Goal: Task Accomplishment & Management: Manage account settings

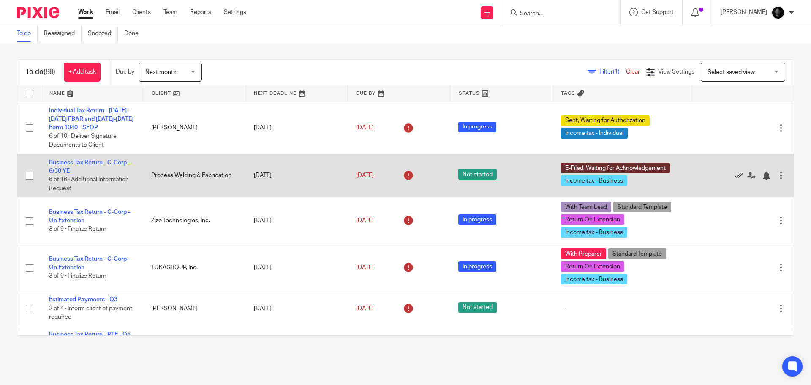
click at [735, 174] on icon at bounding box center [739, 175] width 8 height 8
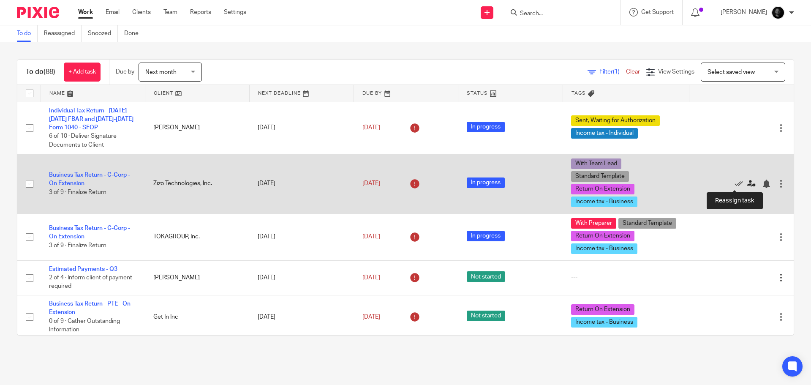
click at [747, 184] on icon at bounding box center [751, 184] width 8 height 8
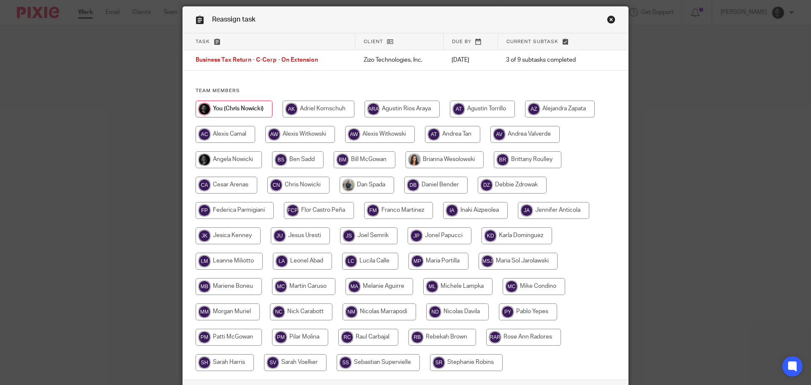
scroll to position [42, 0]
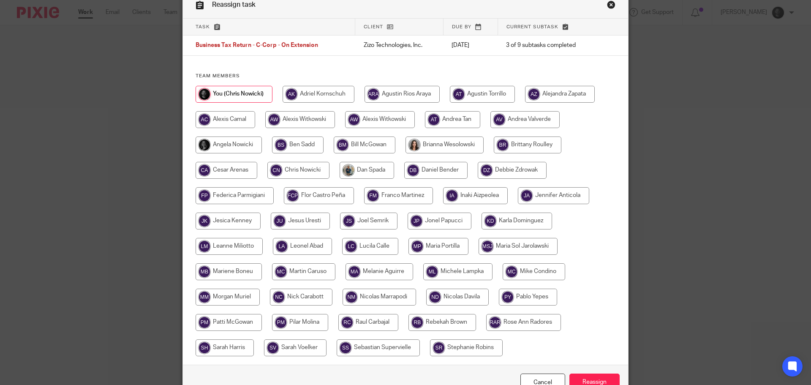
click at [299, 119] on input "radio" at bounding box center [300, 119] width 70 height 17
radio input "true"
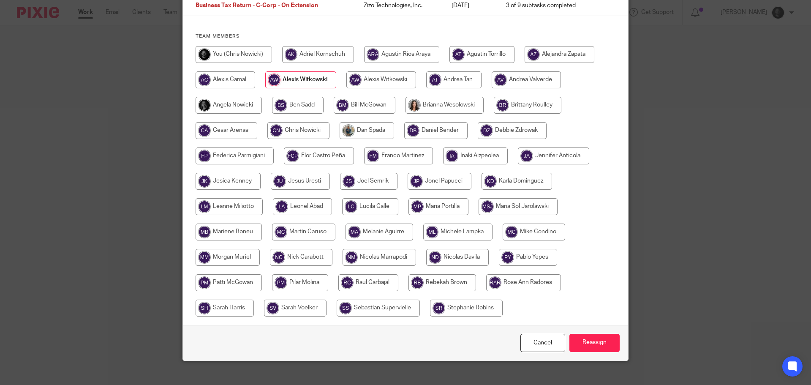
scroll to position [92, 0]
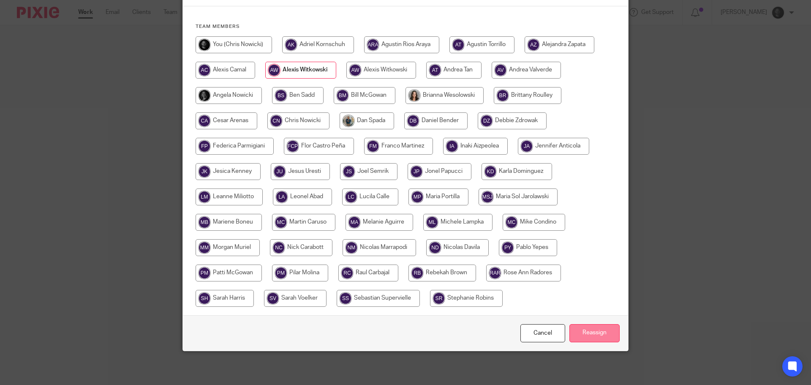
click at [573, 327] on input "Reassign" at bounding box center [594, 333] width 50 height 18
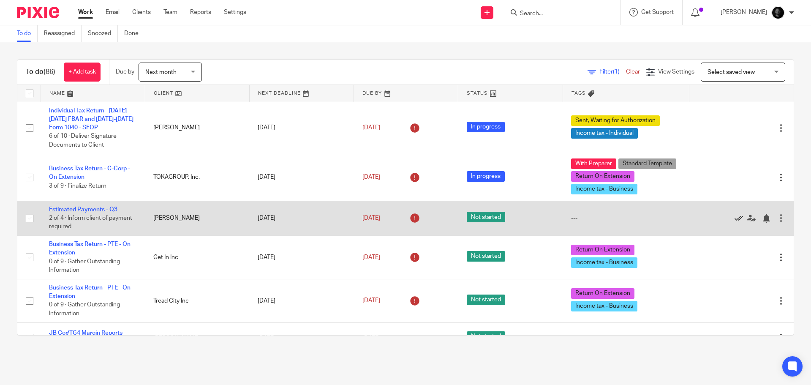
click at [735, 217] on icon at bounding box center [739, 218] width 8 height 8
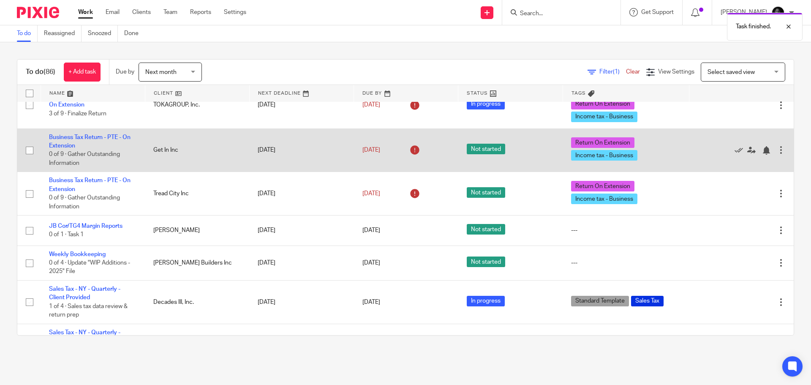
scroll to position [84, 0]
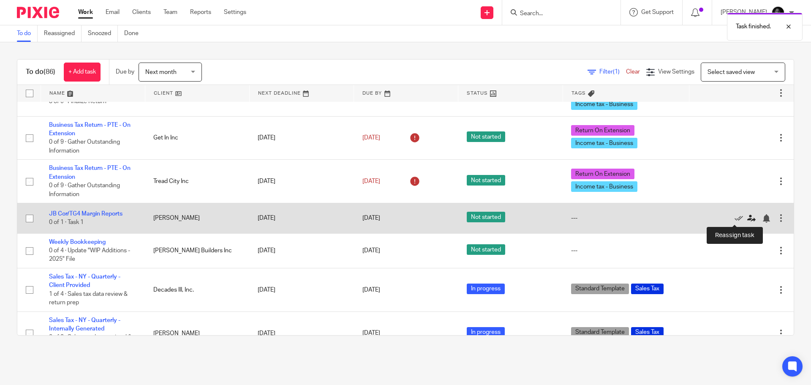
click at [747, 218] on icon at bounding box center [751, 218] width 8 height 8
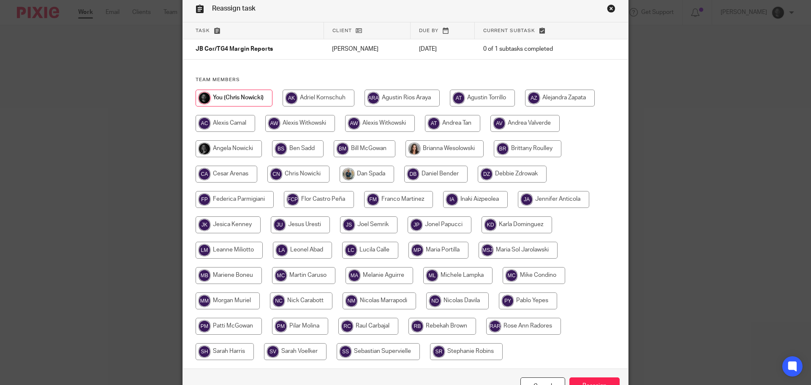
scroll to position [84, 0]
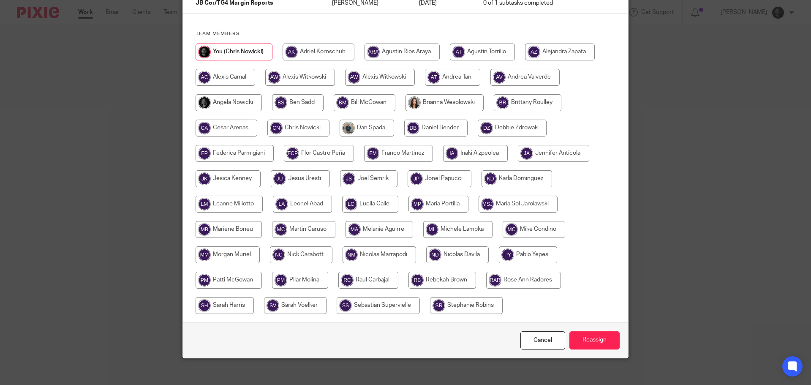
click at [538, 235] on input "radio" at bounding box center [534, 229] width 63 height 17
radio input "true"
click at [604, 343] on input "Reassign" at bounding box center [594, 340] width 50 height 18
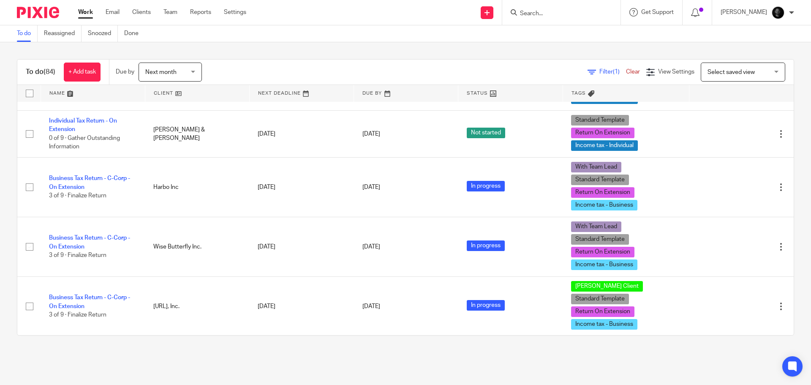
scroll to position [845, 0]
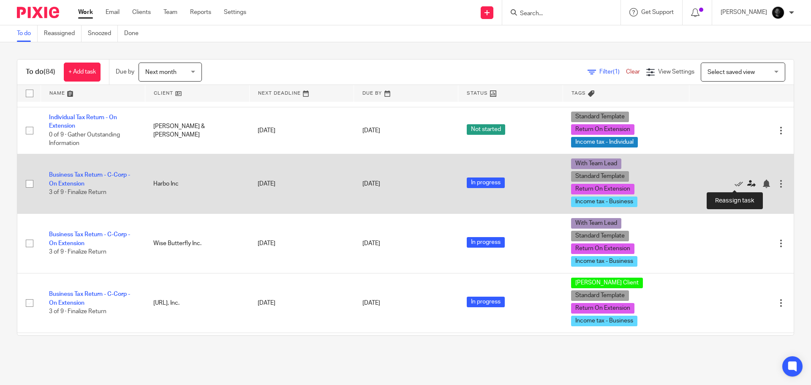
click at [747, 182] on icon at bounding box center [751, 184] width 8 height 8
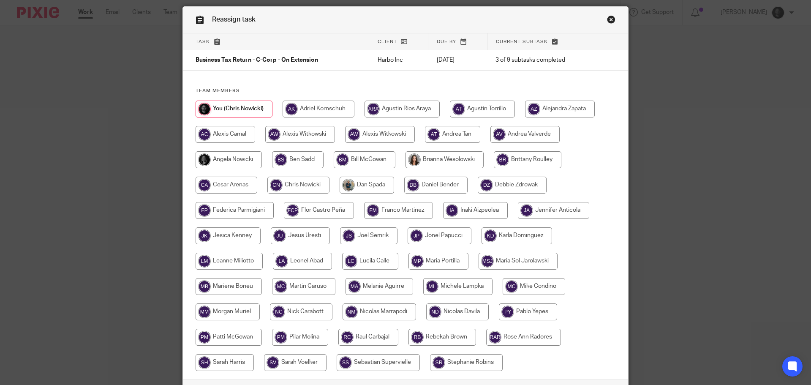
scroll to position [42, 0]
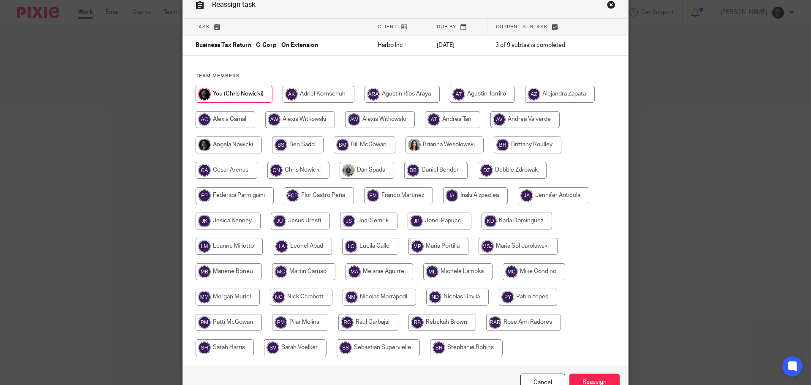
click at [303, 297] on input "radio" at bounding box center [301, 297] width 63 height 17
radio input "true"
click at [598, 374] on input "Reassign" at bounding box center [594, 382] width 50 height 18
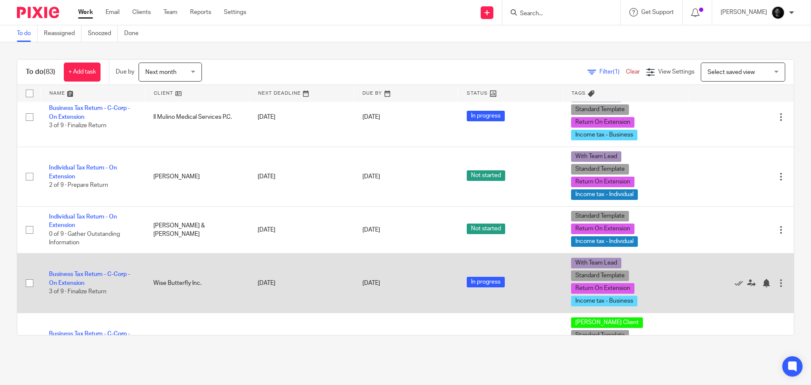
scroll to position [760, 0]
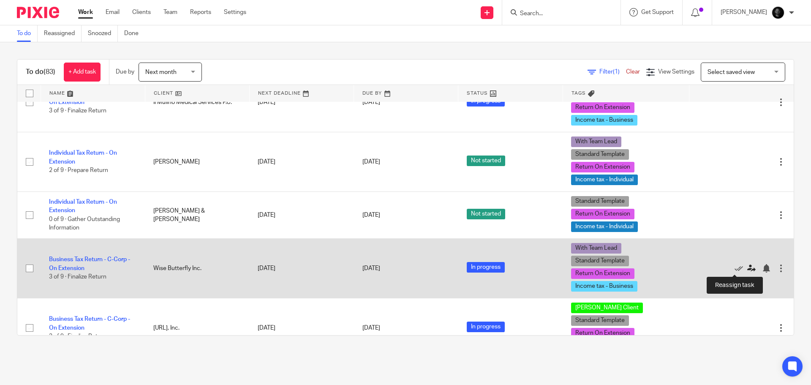
click at [747, 269] on icon at bounding box center [751, 268] width 8 height 8
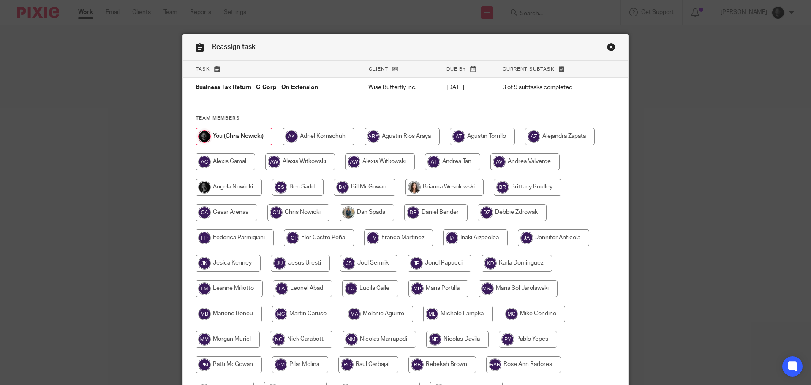
click at [318, 335] on input "radio" at bounding box center [301, 339] width 63 height 17
radio input "true"
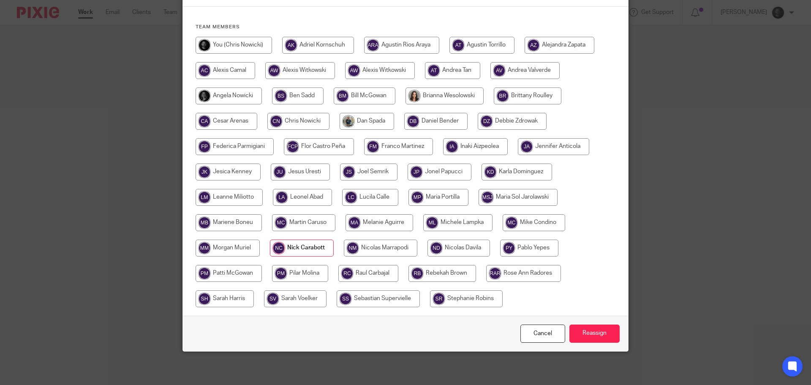
scroll to position [92, 0]
click at [602, 338] on input "Reassign" at bounding box center [594, 333] width 50 height 18
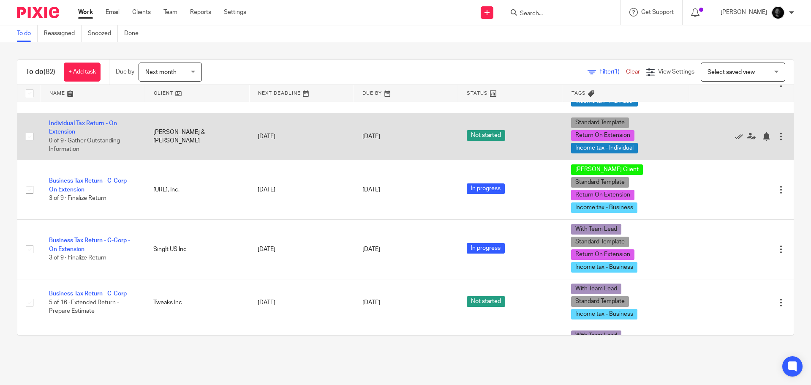
scroll to position [845, 0]
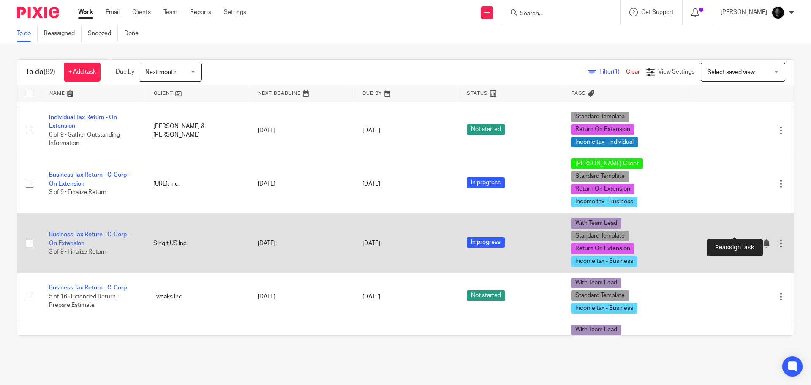
click at [747, 239] on icon at bounding box center [751, 243] width 8 height 8
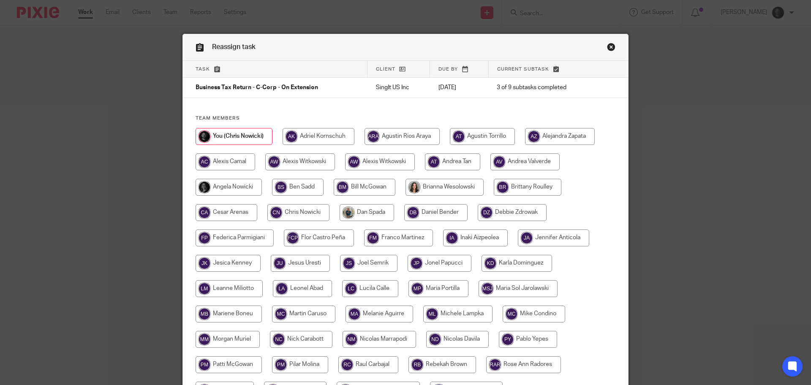
scroll to position [92, 0]
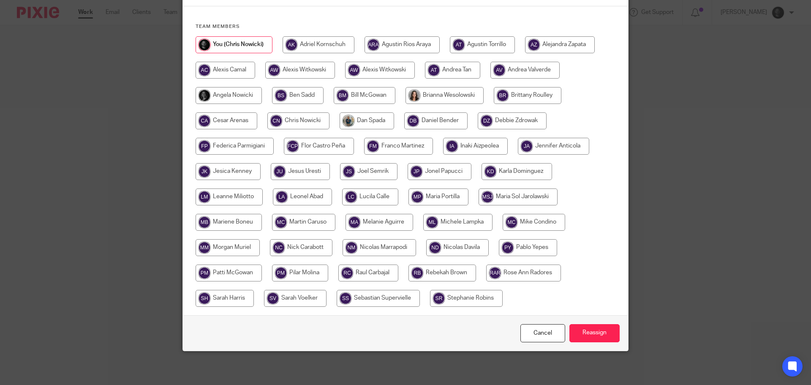
click at [297, 246] on input "radio" at bounding box center [301, 247] width 63 height 17
radio input "true"
click at [575, 329] on input "Reassign" at bounding box center [594, 333] width 50 height 18
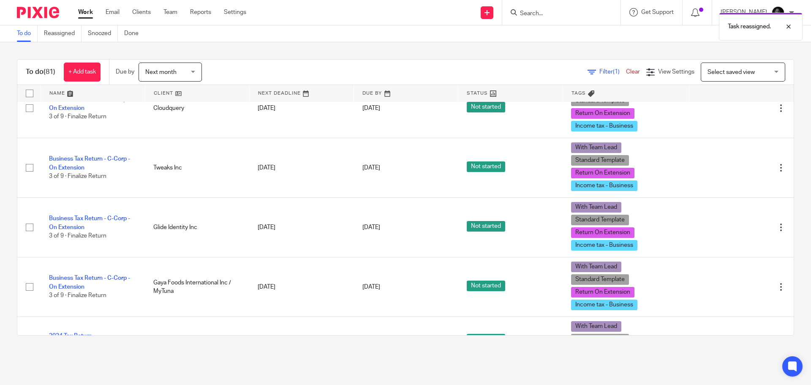
scroll to position [1352, 0]
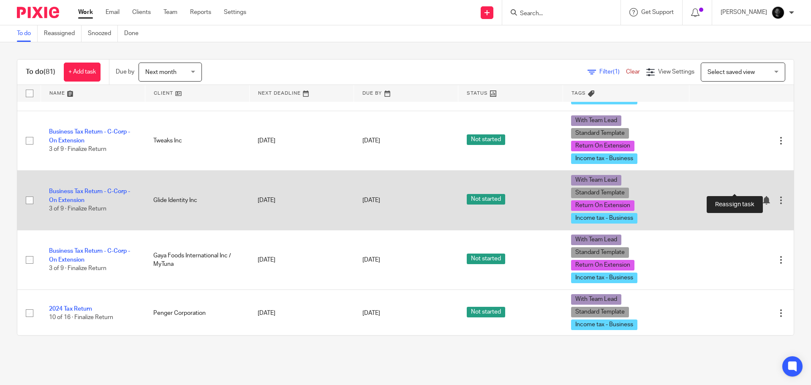
click at [747, 196] on icon at bounding box center [751, 200] width 8 height 8
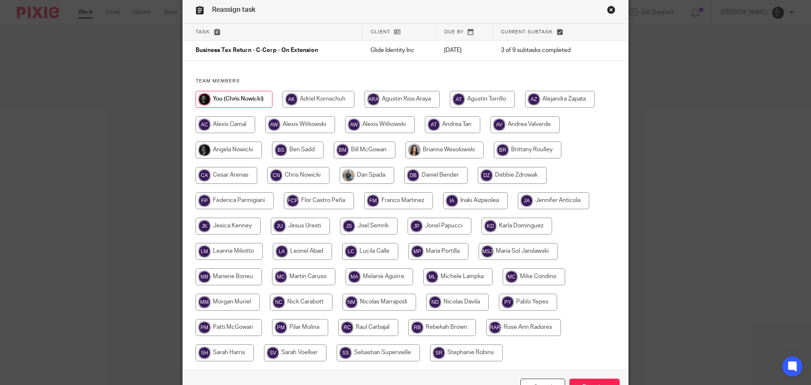
scroll to position [84, 0]
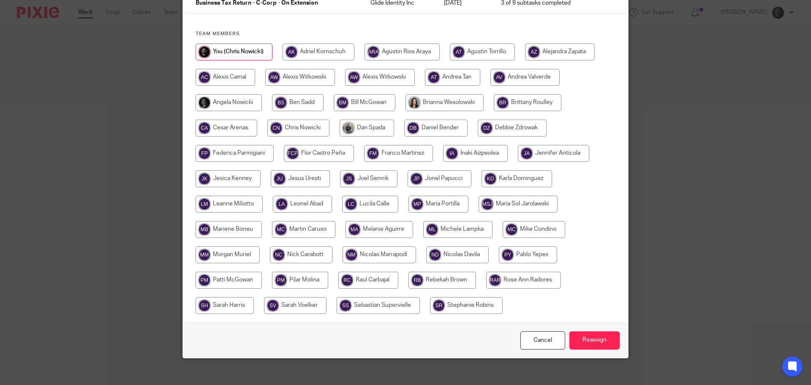
click at [318, 254] on input "radio" at bounding box center [301, 254] width 63 height 17
radio input "true"
click at [571, 338] on input "Reassign" at bounding box center [594, 340] width 50 height 18
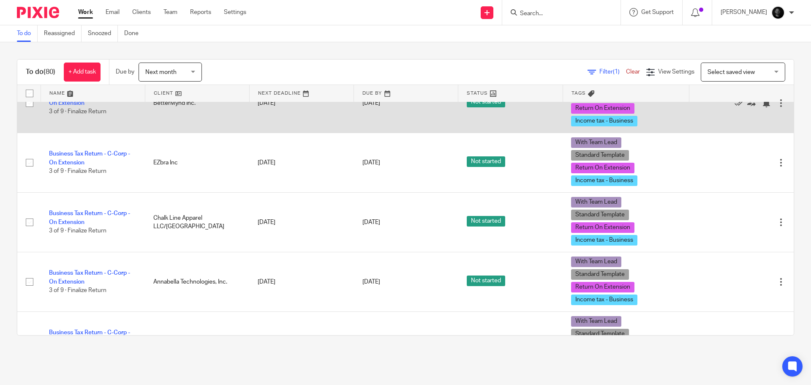
scroll to position [1098, 0]
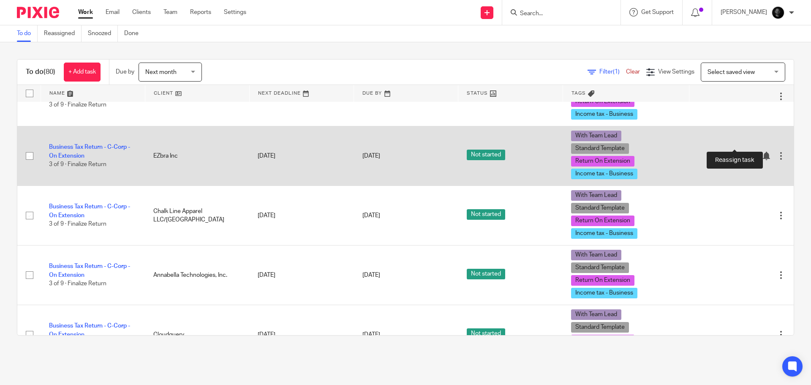
click at [747, 152] on icon at bounding box center [751, 156] width 8 height 8
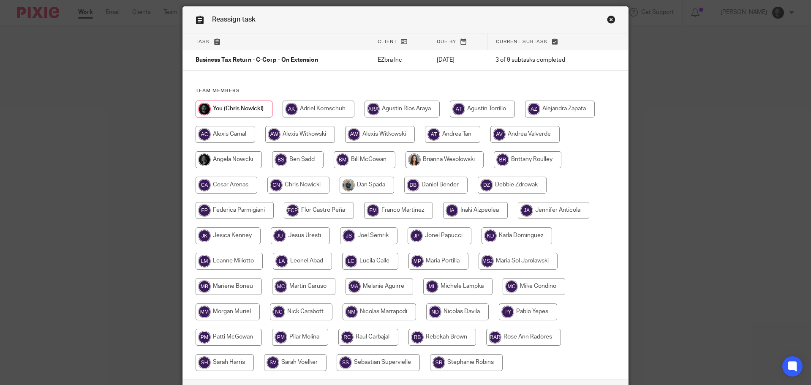
scroll to position [42, 0]
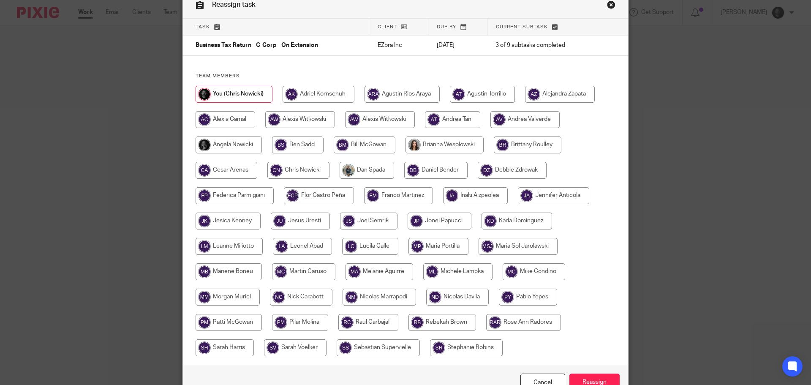
click at [313, 294] on input "radio" at bounding box center [301, 297] width 63 height 17
radio input "true"
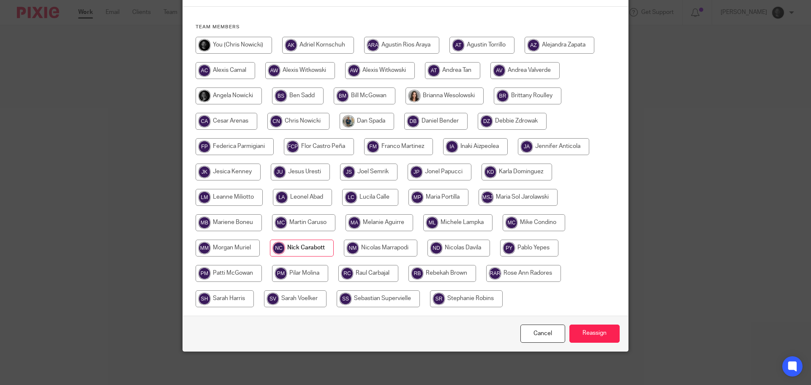
scroll to position [92, 0]
click at [598, 329] on input "Reassign" at bounding box center [594, 333] width 50 height 18
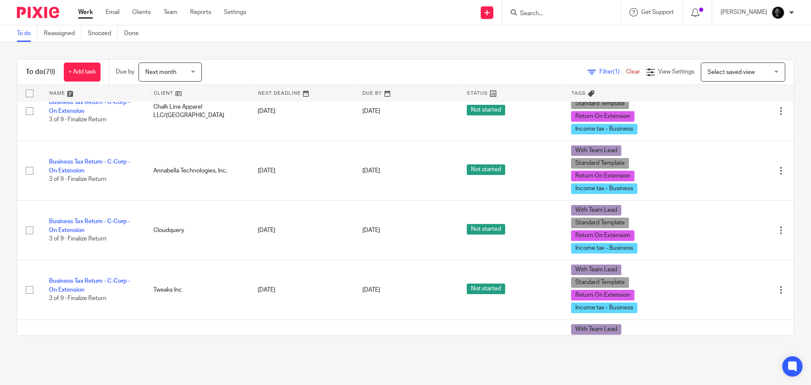
scroll to position [1183, 0]
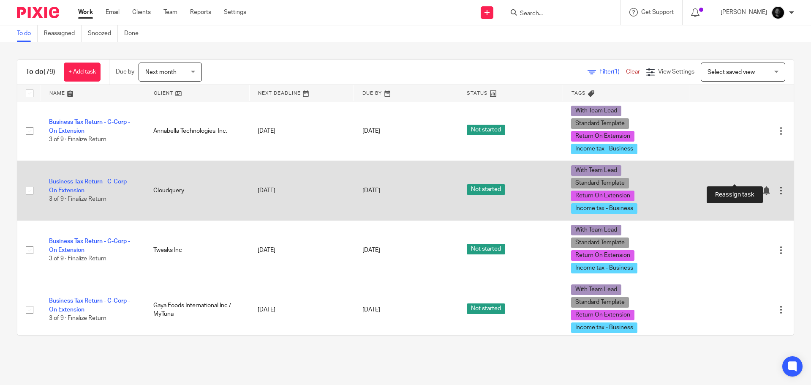
click at [747, 186] on icon at bounding box center [751, 190] width 8 height 8
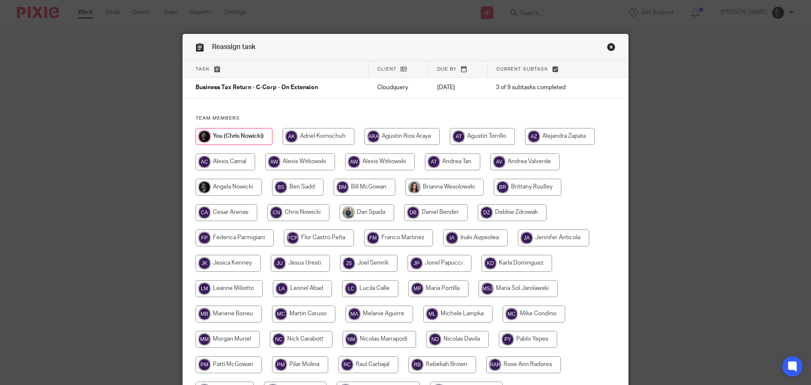
click at [313, 339] on input "radio" at bounding box center [301, 339] width 63 height 17
radio input "true"
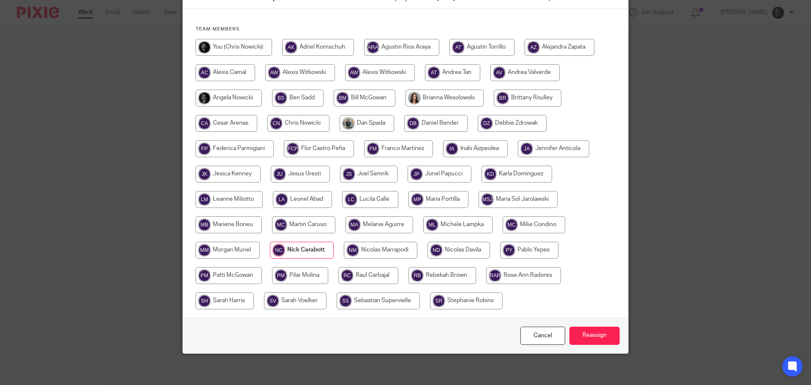
scroll to position [92, 0]
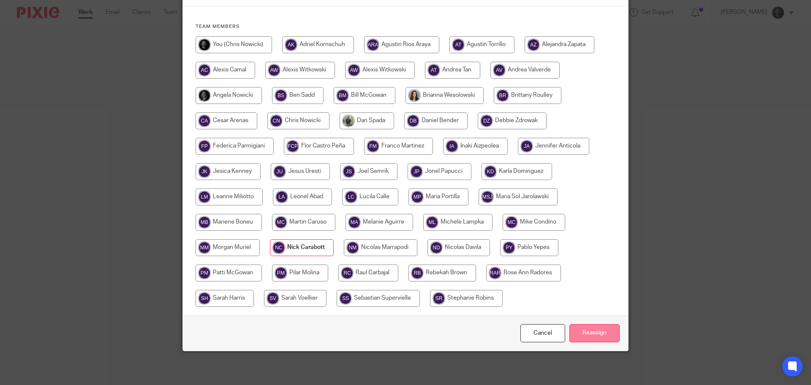
click at [579, 334] on input "Reassign" at bounding box center [594, 333] width 50 height 18
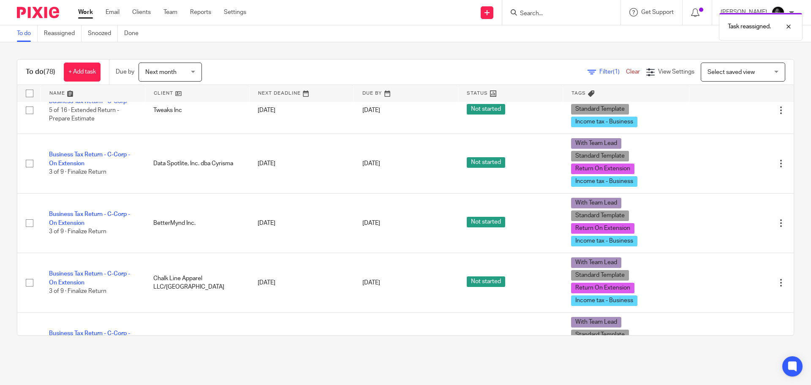
scroll to position [929, 0]
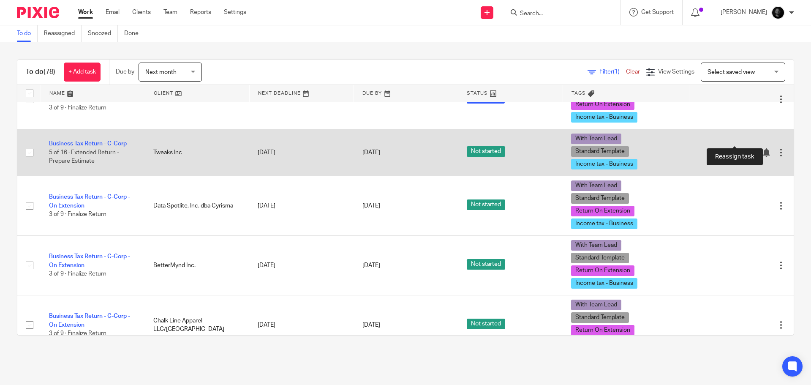
click at [747, 148] on icon at bounding box center [751, 152] width 8 height 8
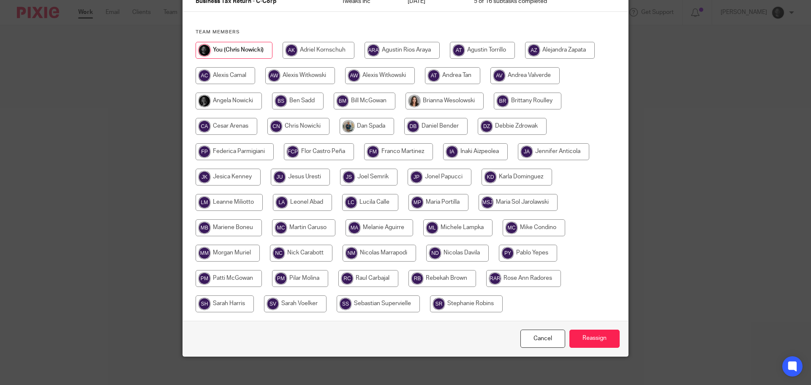
scroll to position [92, 0]
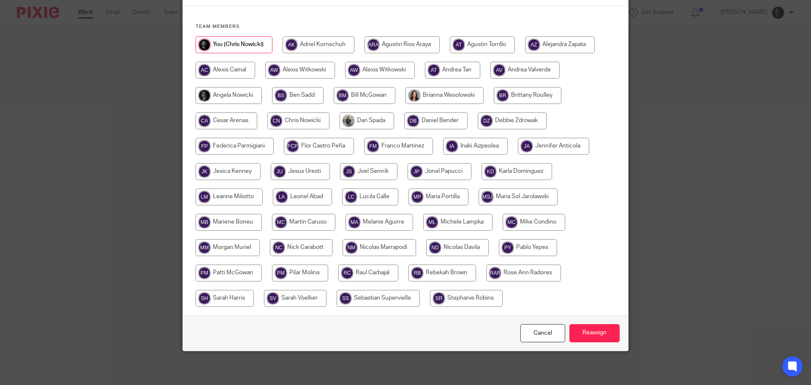
click at [378, 272] on input "radio" at bounding box center [368, 272] width 60 height 17
radio input "true"
click at [310, 251] on input "radio" at bounding box center [301, 247] width 63 height 17
radio input "true"
click at [581, 331] on input "Reassign" at bounding box center [594, 333] width 50 height 18
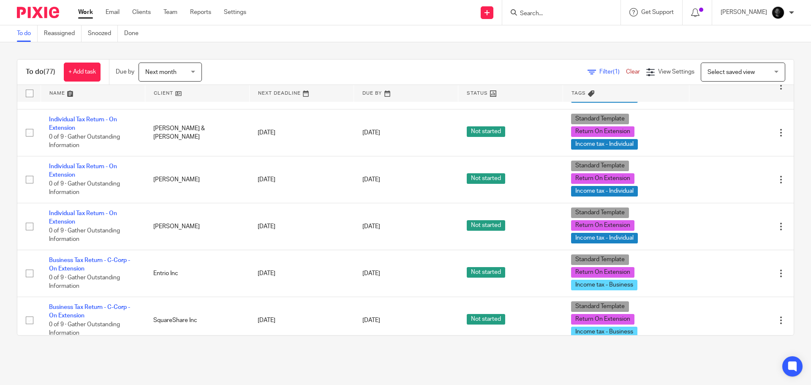
scroll to position [2154, 0]
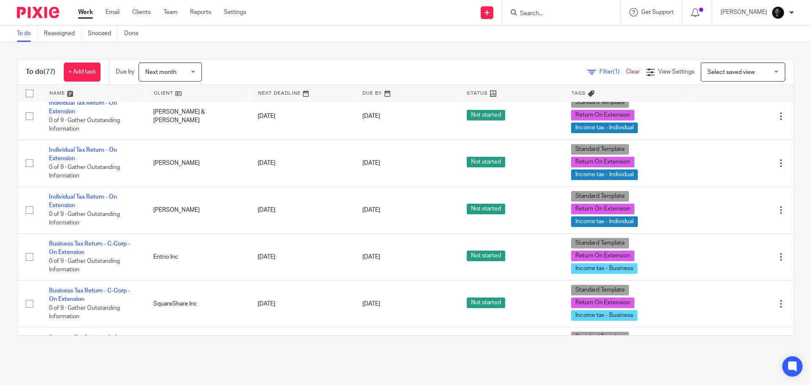
click at [599, 72] on span "Filter (1)" at bounding box center [612, 72] width 27 height 6
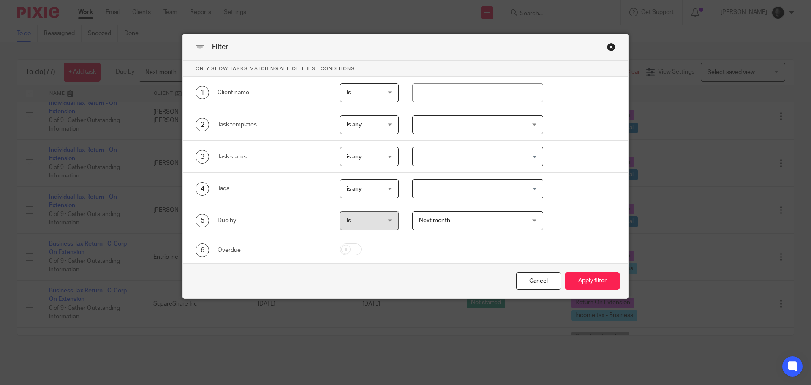
click at [453, 159] on input "Search for option" at bounding box center [476, 156] width 125 height 15
click at [471, 125] on div at bounding box center [477, 124] width 131 height 19
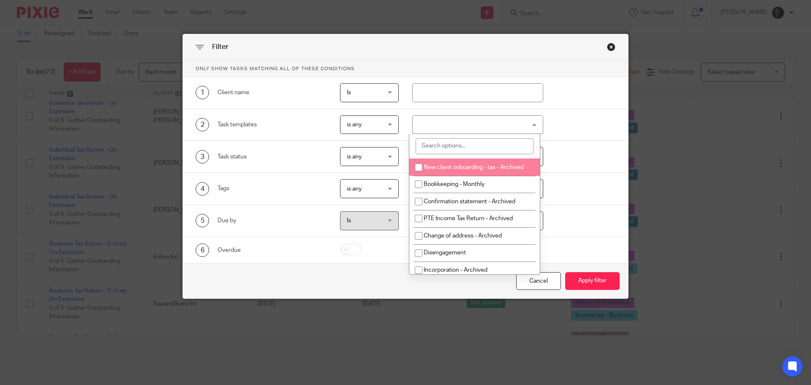
click at [463, 122] on div at bounding box center [477, 124] width 131 height 19
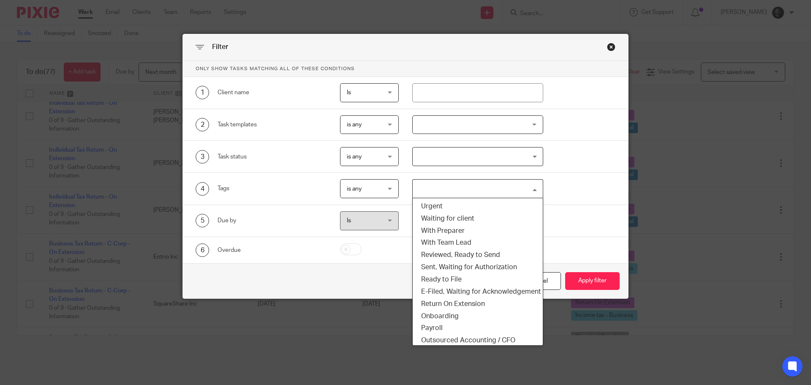
click at [439, 188] on input "Search for option" at bounding box center [476, 188] width 125 height 15
click at [459, 242] on li "With Team Lead" at bounding box center [478, 243] width 131 height 12
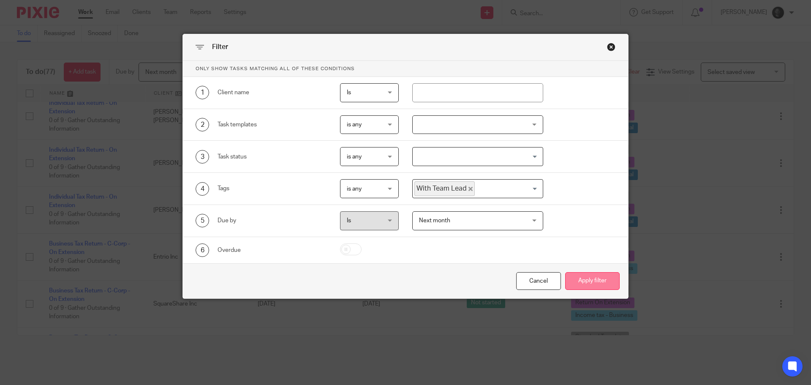
click at [605, 282] on button "Apply filter" at bounding box center [592, 281] width 54 height 18
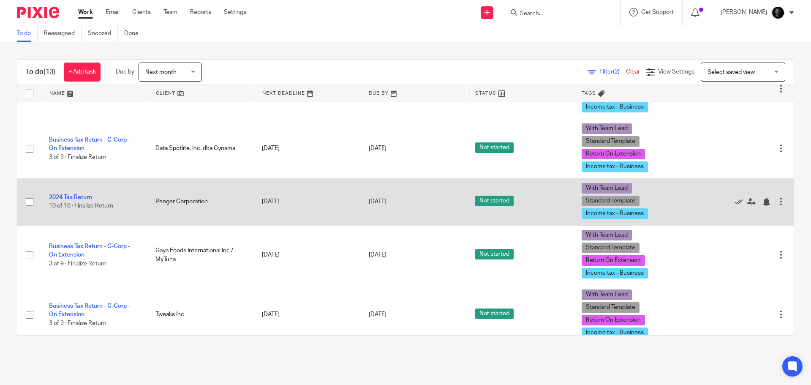
scroll to position [296, 0]
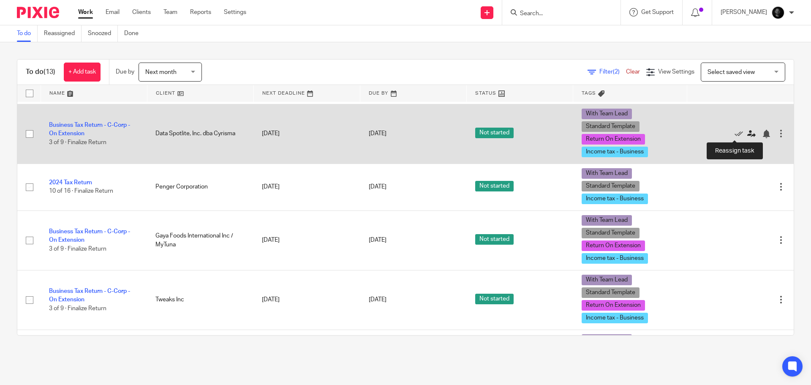
click at [747, 135] on icon at bounding box center [751, 134] width 8 height 8
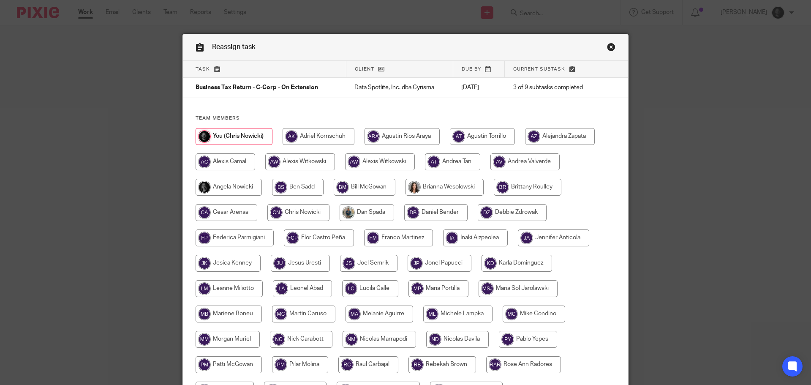
click at [312, 340] on input "radio" at bounding box center [301, 339] width 63 height 17
radio input "true"
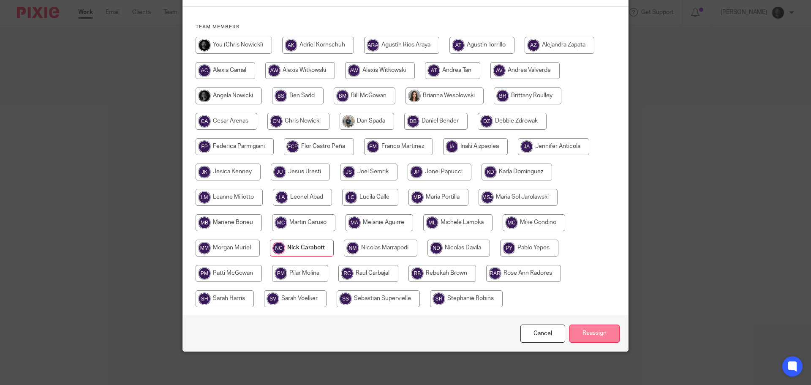
scroll to position [92, 0]
click at [596, 331] on input "Reassign" at bounding box center [594, 333] width 50 height 18
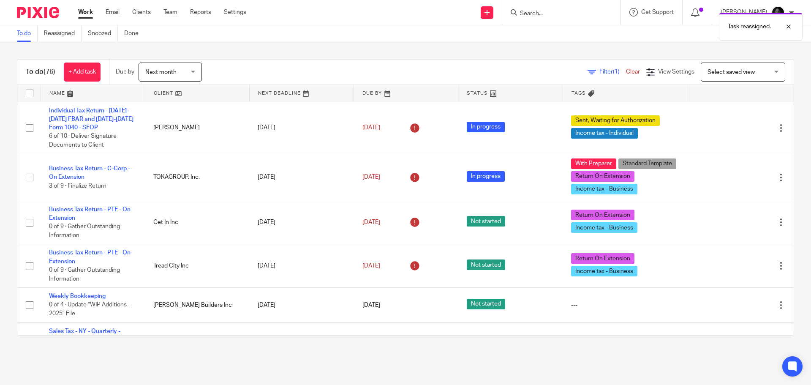
click at [613, 71] on span "(1)" at bounding box center [616, 72] width 7 height 6
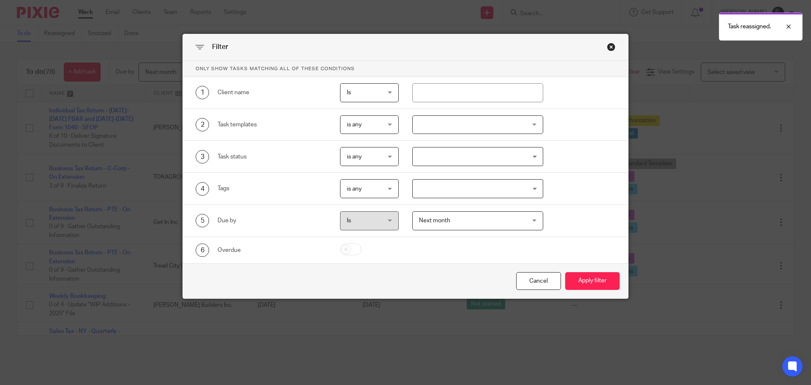
click at [444, 182] on input "Search for option" at bounding box center [476, 188] width 125 height 15
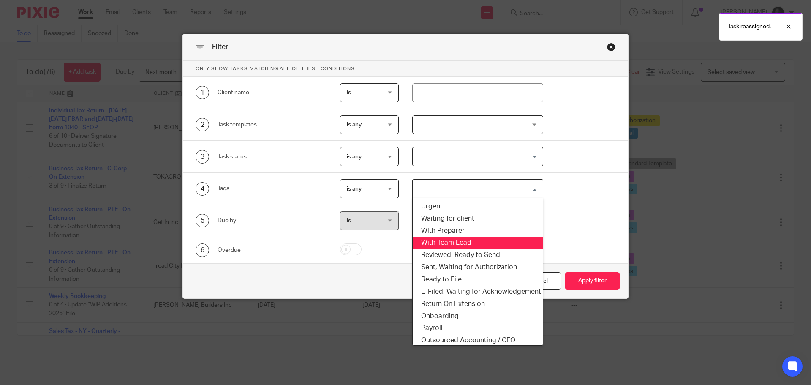
click at [445, 241] on li "With Team Lead" at bounding box center [478, 243] width 131 height 12
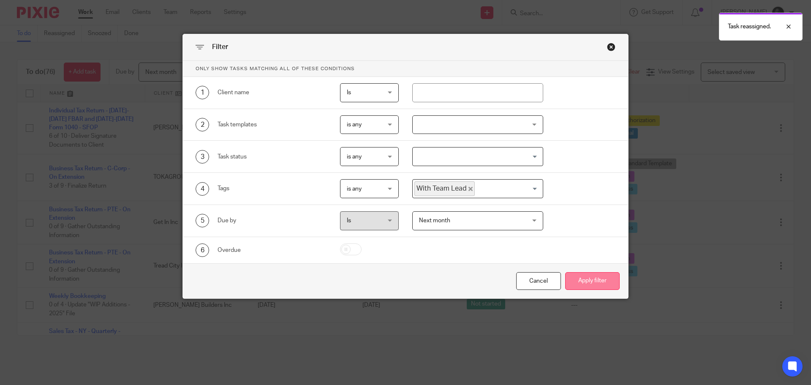
click at [566, 276] on button "Apply filter" at bounding box center [592, 281] width 54 height 18
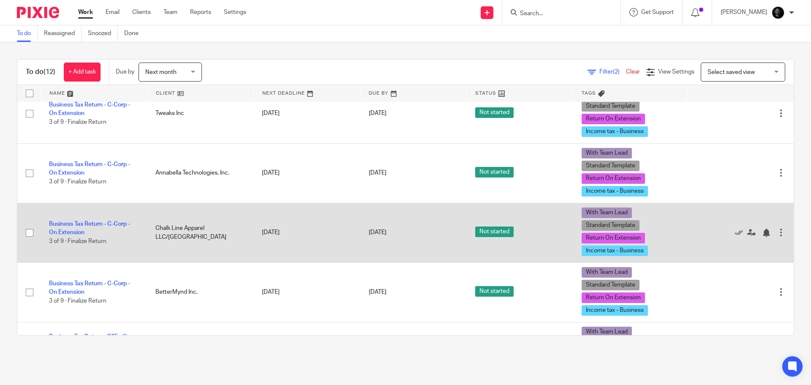
scroll to position [456, 0]
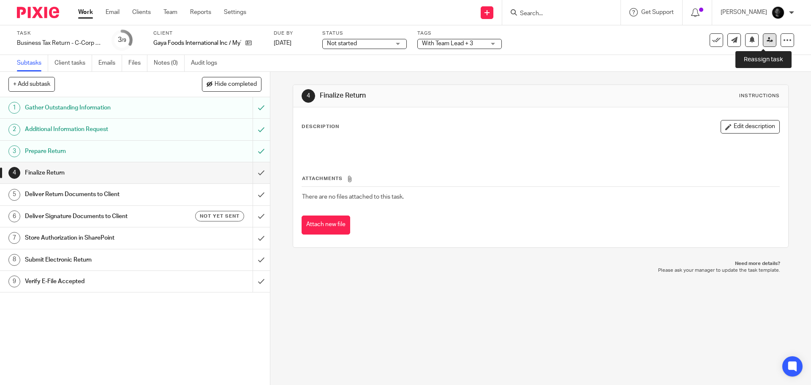
click at [768, 40] on link at bounding box center [770, 40] width 14 height 14
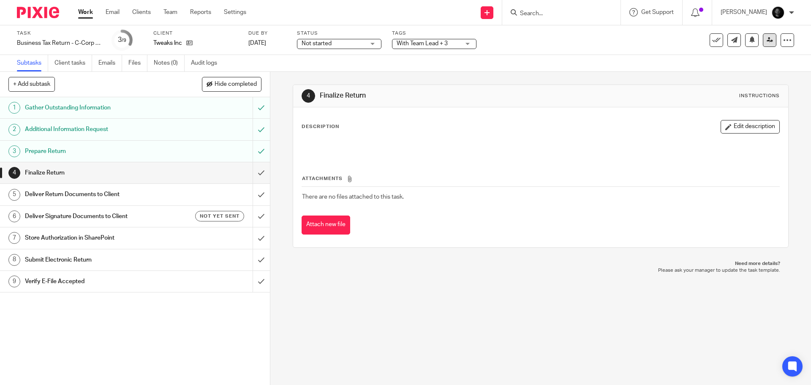
click at [756, 41] on div "See template in use Advanced task editor Copy task Change schedule Delete" at bounding box center [752, 40] width 84 height 14
click at [763, 41] on link at bounding box center [770, 40] width 14 height 14
click at [763, 44] on link at bounding box center [770, 40] width 14 height 14
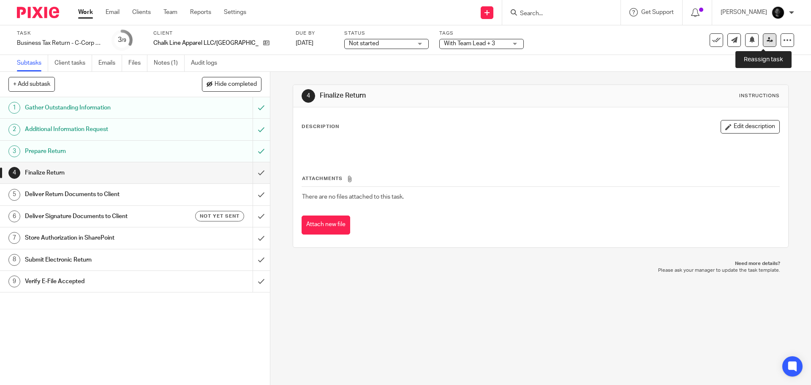
click at [767, 37] on icon at bounding box center [770, 40] width 6 height 6
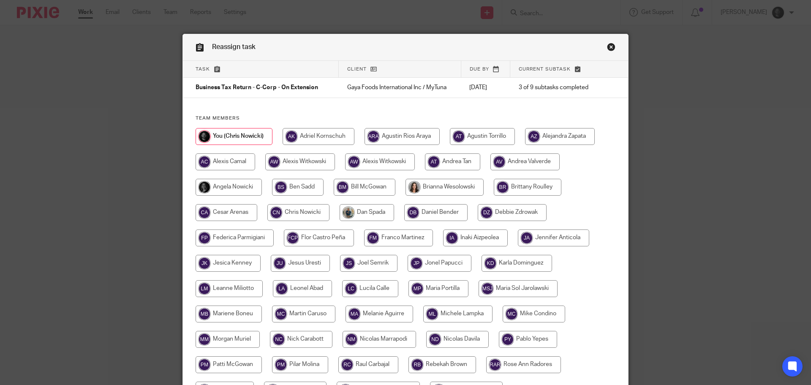
click at [372, 337] on input "radio" at bounding box center [379, 339] width 73 height 17
radio input "true"
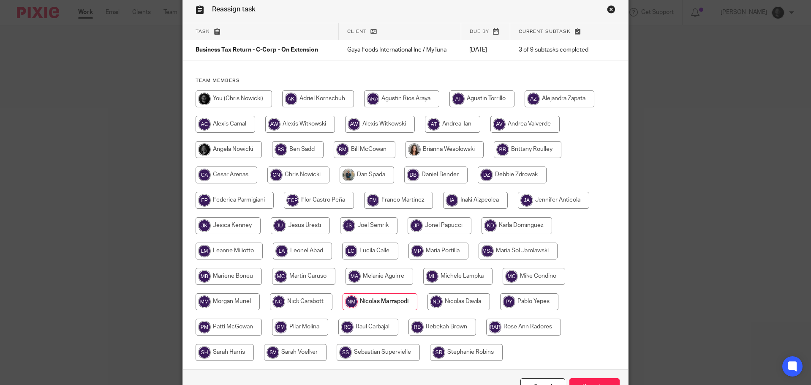
scroll to position [84, 0]
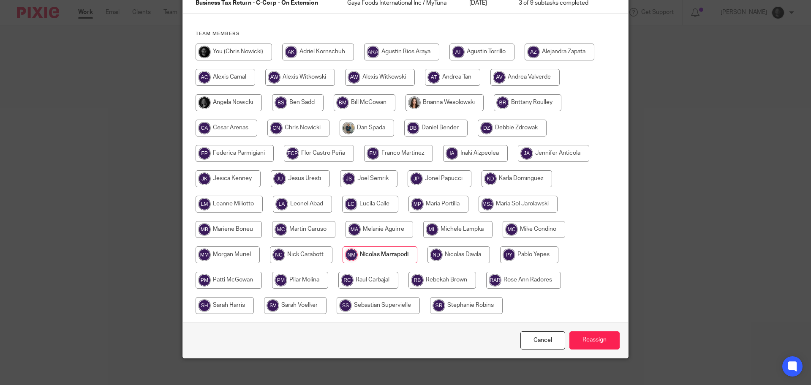
click at [307, 257] on input "radio" at bounding box center [301, 254] width 63 height 17
radio input "true"
click at [593, 343] on input "Reassign" at bounding box center [594, 340] width 50 height 18
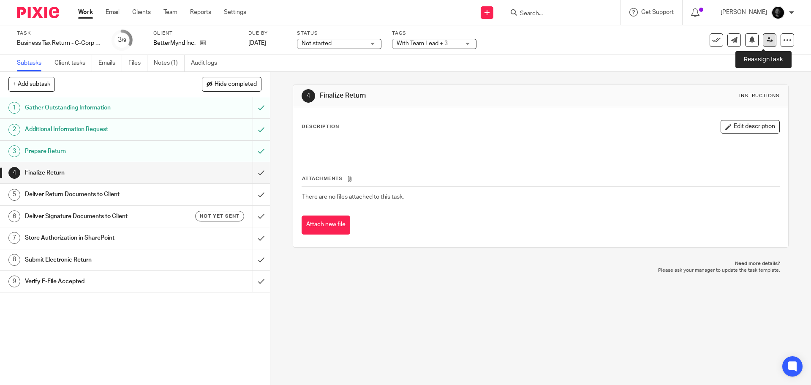
click at [768, 40] on link at bounding box center [770, 40] width 14 height 14
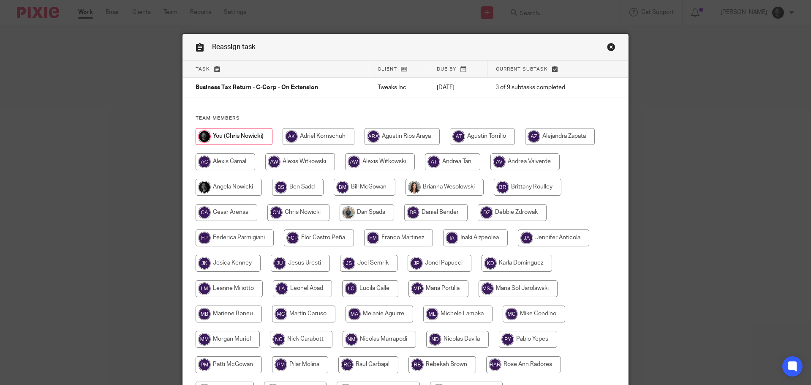
click at [305, 337] on input "radio" at bounding box center [301, 339] width 63 height 17
radio input "true"
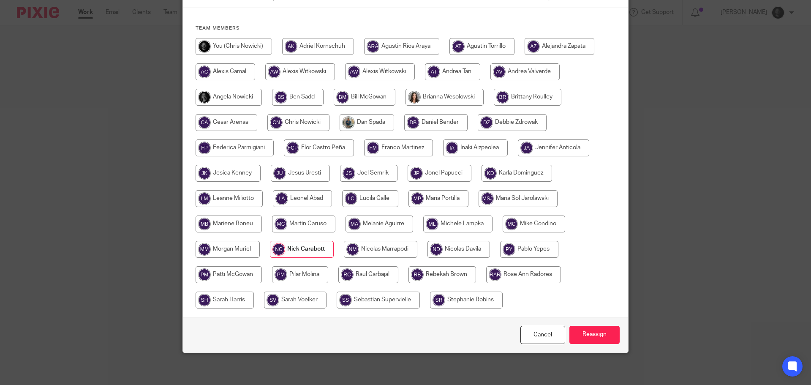
scroll to position [92, 0]
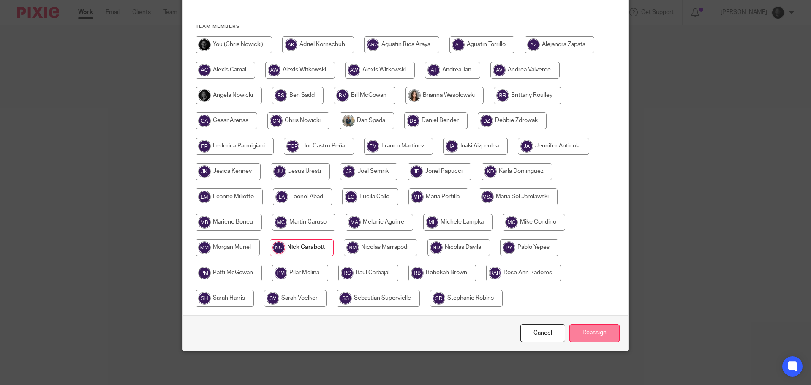
click at [580, 333] on input "Reassign" at bounding box center [594, 333] width 50 height 18
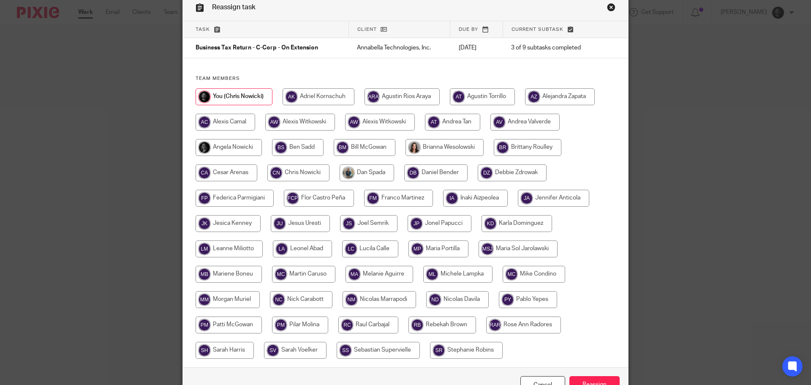
scroll to position [92, 0]
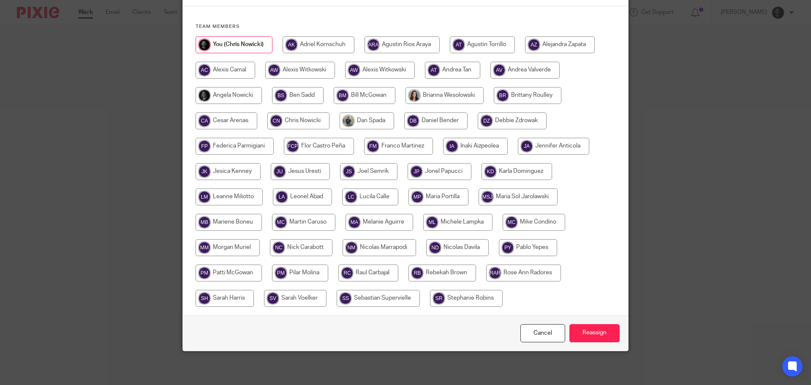
click at [306, 245] on input "radio" at bounding box center [301, 247] width 63 height 17
radio input "true"
click at [583, 329] on input "Reassign" at bounding box center [594, 333] width 50 height 18
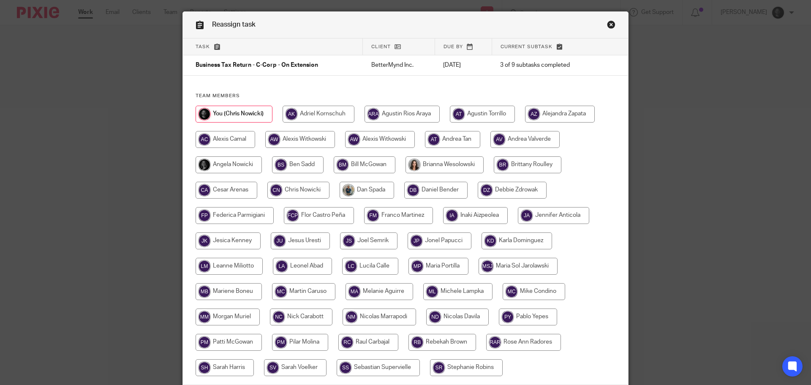
scroll to position [42, 0]
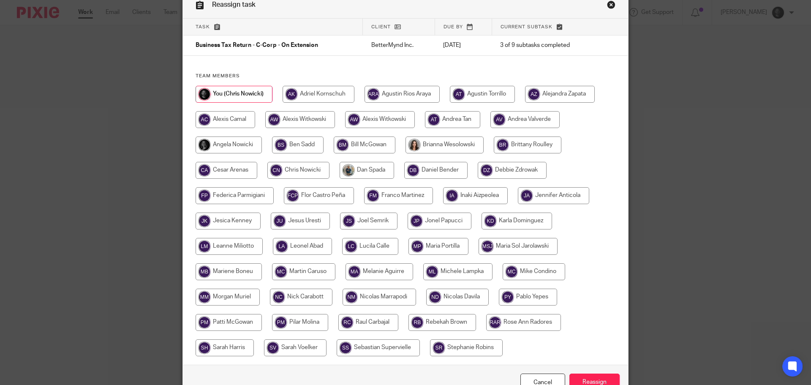
click at [276, 297] on input "radio" at bounding box center [301, 297] width 63 height 17
radio input "true"
click at [593, 381] on input "Reassign" at bounding box center [594, 382] width 50 height 18
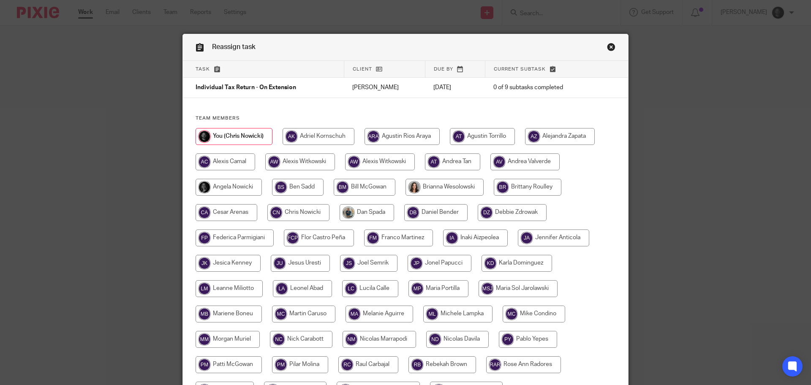
scroll to position [92, 0]
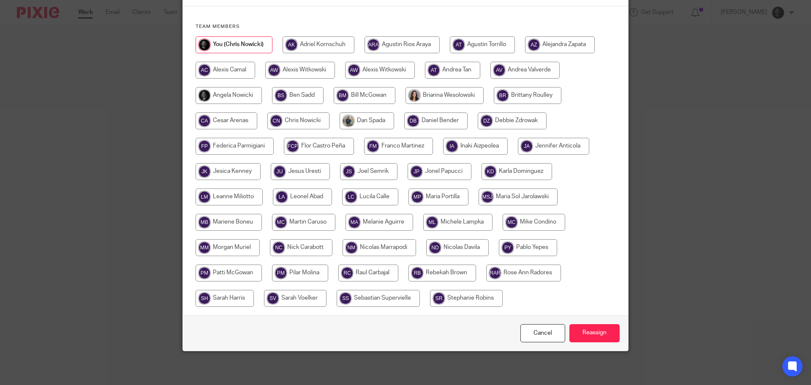
click at [239, 256] on input "radio" at bounding box center [228, 247] width 64 height 17
radio input "true"
click at [607, 333] on input "Reassign" at bounding box center [594, 333] width 50 height 18
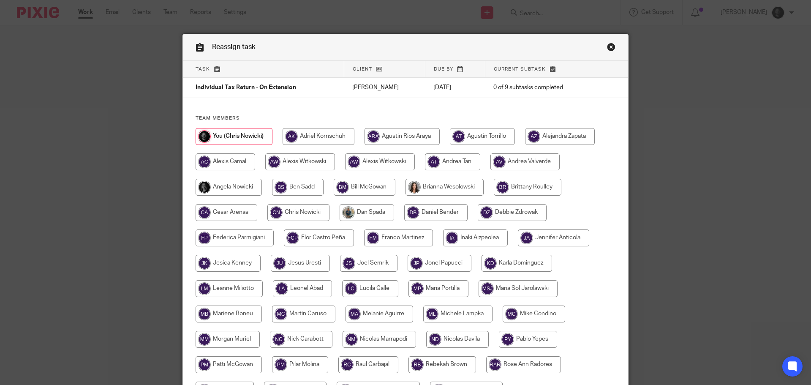
scroll to position [92, 0]
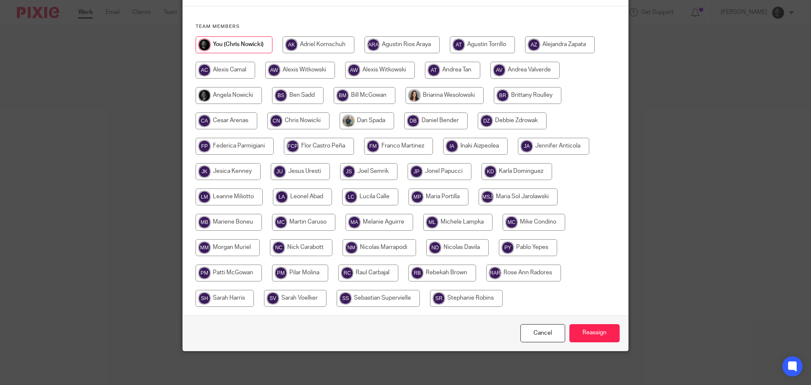
click at [240, 250] on input "radio" at bounding box center [228, 247] width 64 height 17
radio input "true"
click at [594, 331] on input "Reassign" at bounding box center [594, 333] width 50 height 18
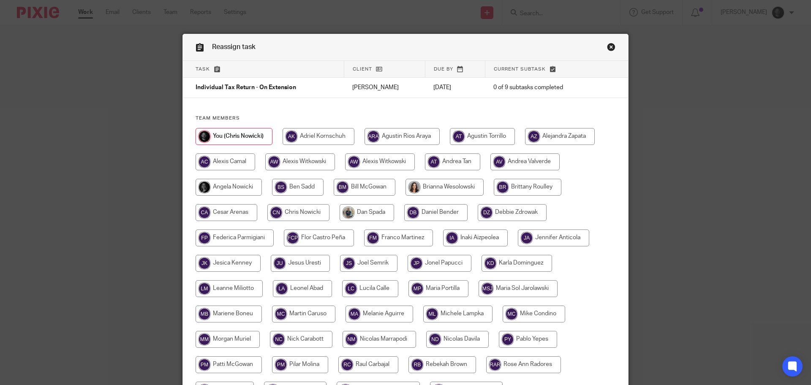
scroll to position [92, 0]
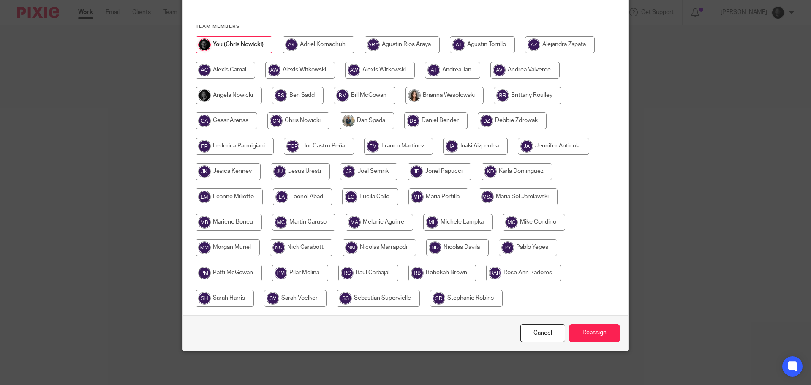
click at [234, 251] on input "radio" at bounding box center [228, 247] width 64 height 17
radio input "true"
click at [593, 340] on input "Reassign" at bounding box center [594, 333] width 50 height 18
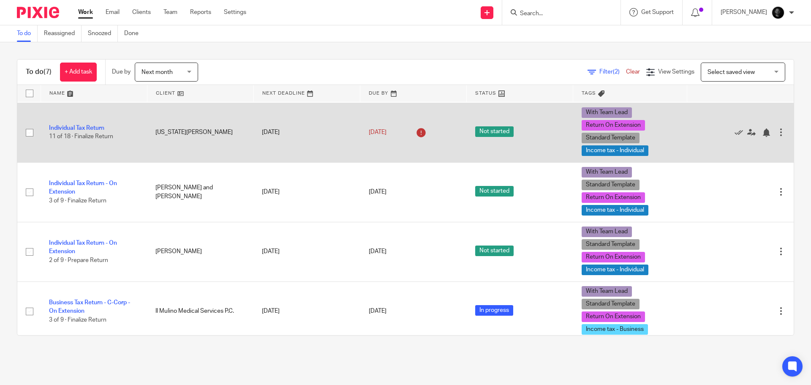
scroll to position [158, 0]
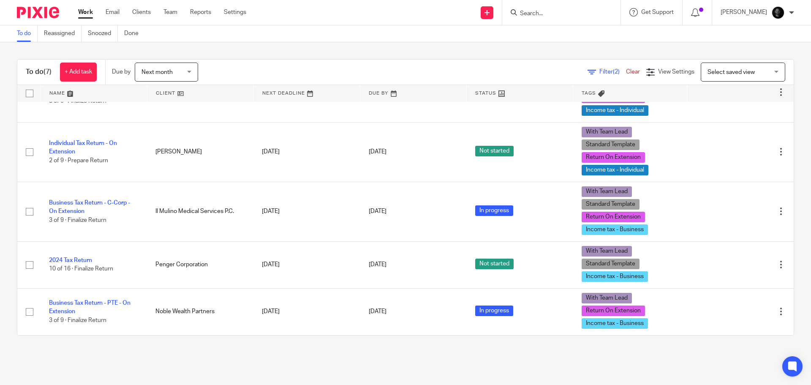
click at [180, 73] on span "Next month" at bounding box center [164, 72] width 45 height 18
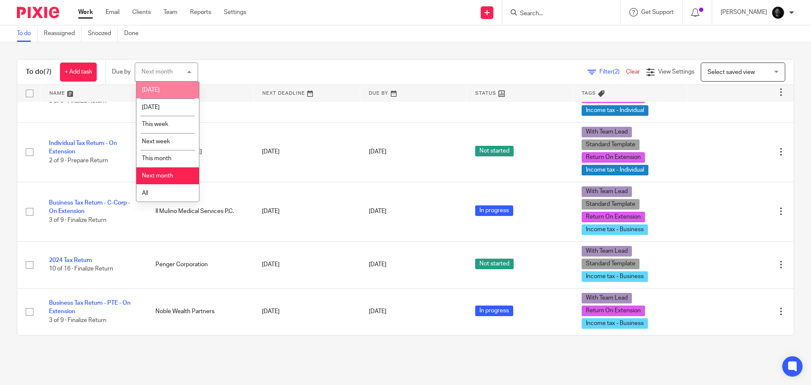
click at [599, 74] on span "Filter (2)" at bounding box center [612, 72] width 27 height 6
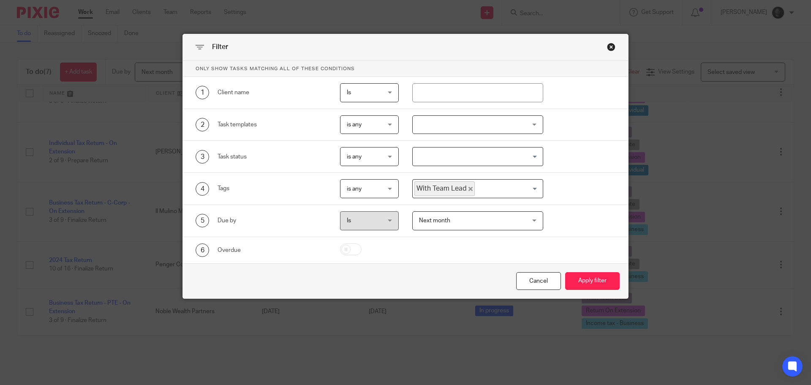
click at [468, 189] on icon "Deselect With Team Lead" at bounding box center [470, 189] width 4 height 4
click at [595, 275] on button "Apply filter" at bounding box center [592, 281] width 54 height 18
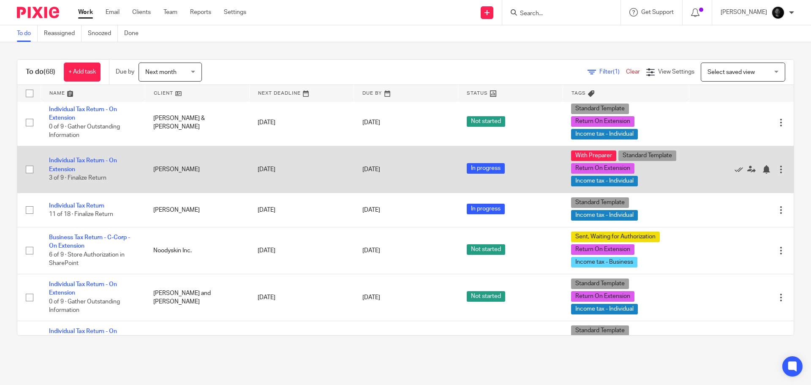
scroll to position [972, 0]
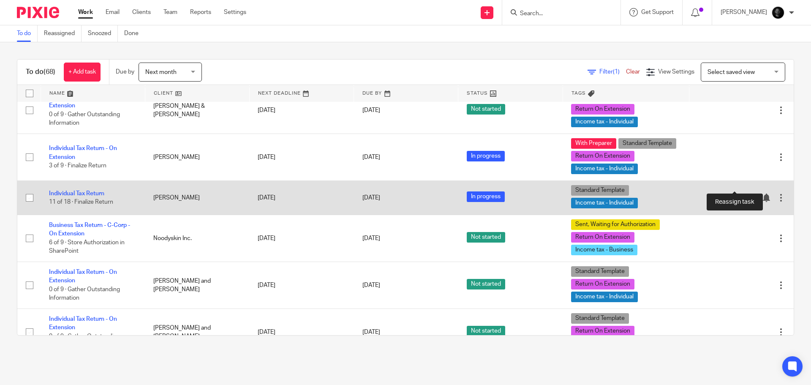
click at [747, 193] on icon at bounding box center [751, 197] width 8 height 8
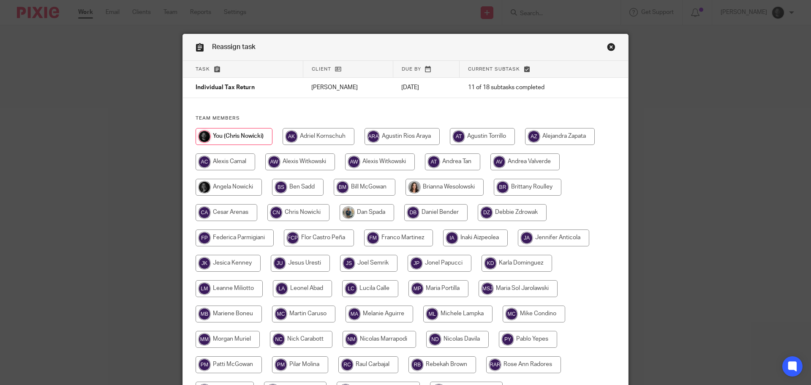
click at [608, 41] on div "Reassign task" at bounding box center [405, 47] width 445 height 27
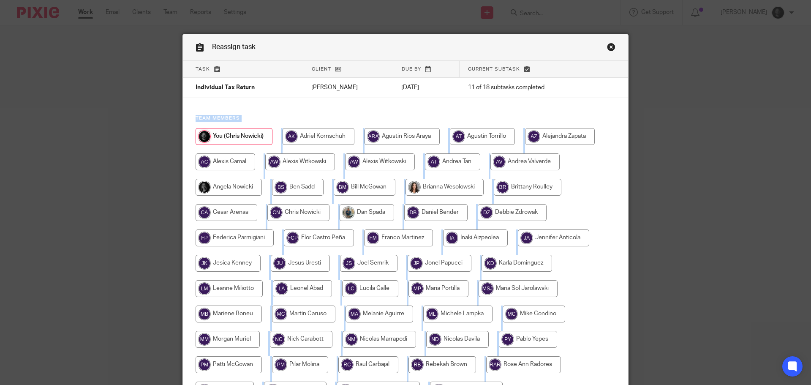
click at [604, 48] on div "Reassign task Task Client Due by Current subtask Individual Tax Return Caleb Wa…" at bounding box center [405, 238] width 446 height 409
click at [607, 48] on link "Close this dialog window" at bounding box center [611, 48] width 8 height 11
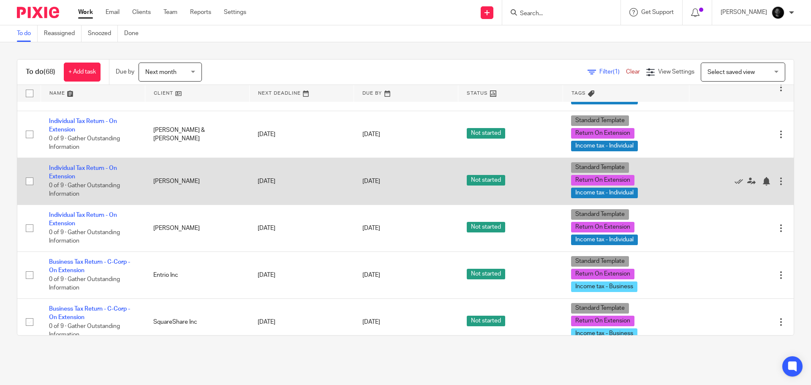
scroll to position [1816, 0]
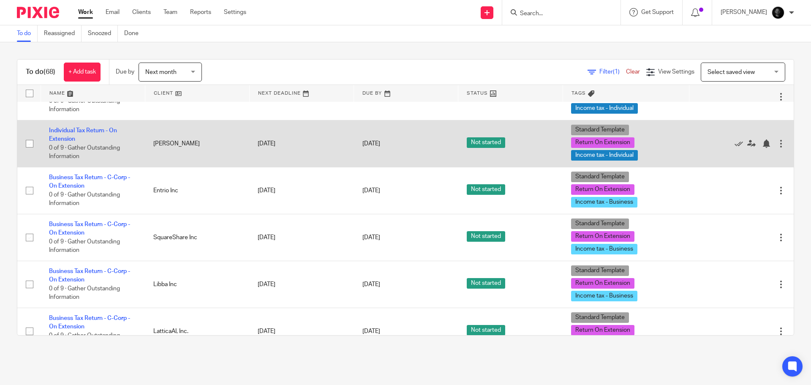
drag, startPoint x: 94, startPoint y: 114, endPoint x: 79, endPoint y: 121, distance: 15.9
drag, startPoint x: 79, startPoint y: 121, endPoint x: 69, endPoint y: 119, distance: 10.4
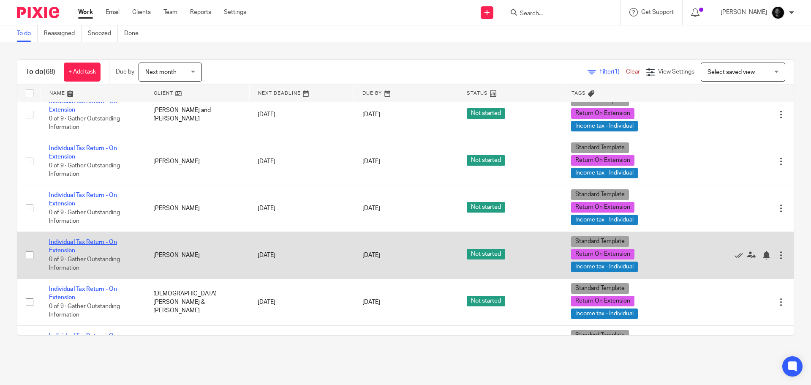
scroll to position [2872, 0]
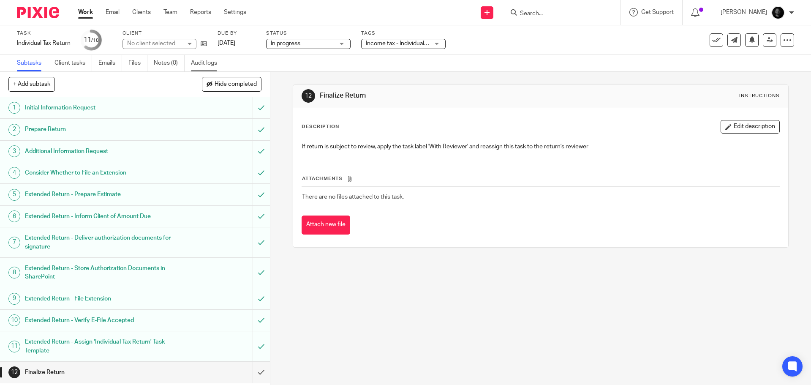
drag, startPoint x: 0, startPoint y: 0, endPoint x: 210, endPoint y: 65, distance: 220.1
click at [210, 65] on link "Audit logs" at bounding box center [207, 63] width 33 height 16
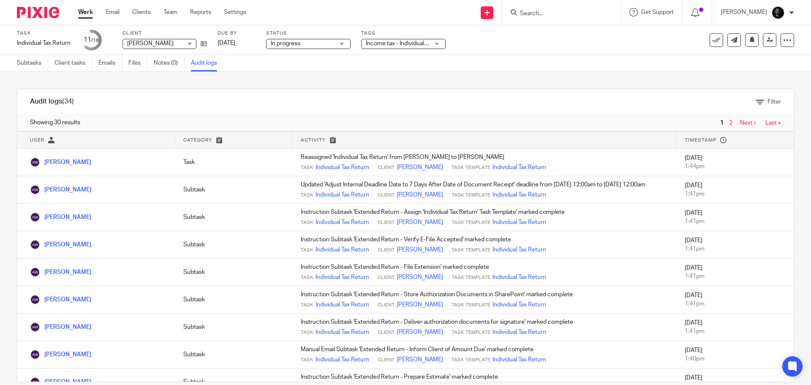
click at [414, 43] on span "Income tax - Individual + 1" at bounding box center [400, 44] width 68 height 6
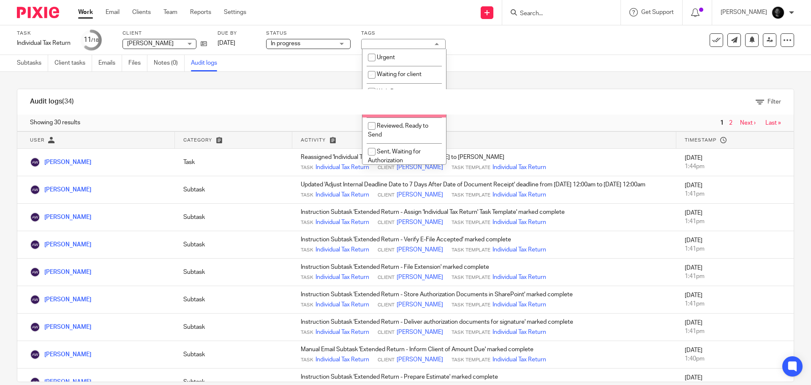
click at [401, 114] on div "Filter" at bounding box center [418, 101] width 751 height 25
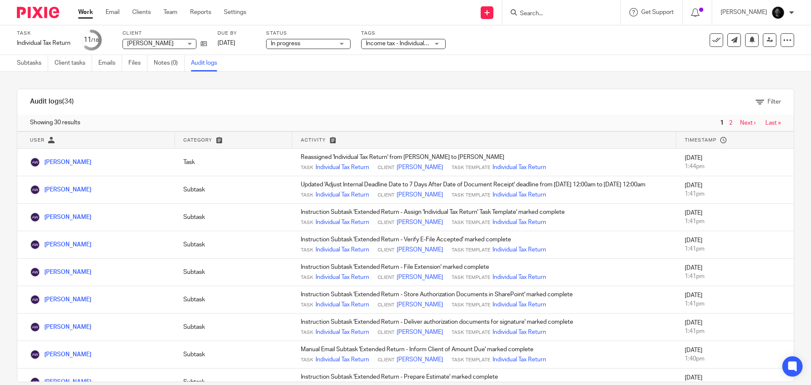
click at [411, 41] on span "Income tax - Individual + 1" at bounding box center [400, 44] width 68 height 6
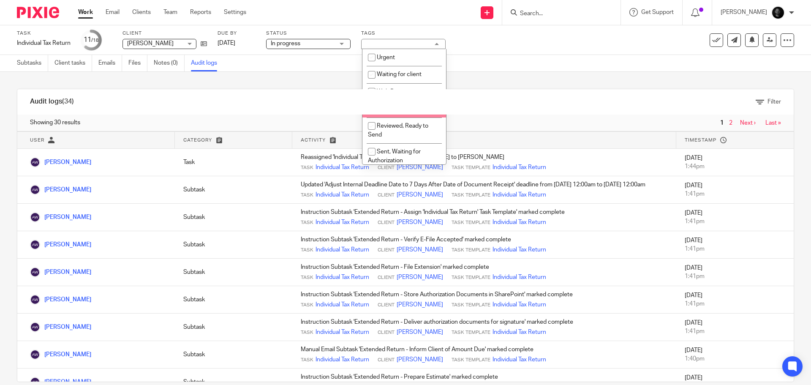
click at [389, 115] on li "With Team Lead" at bounding box center [404, 108] width 84 height 17
checkbox input "true"
click at [559, 55] on div "Subtasks Client tasks Emails Files Notes (0) Audit logs" at bounding box center [405, 63] width 811 height 17
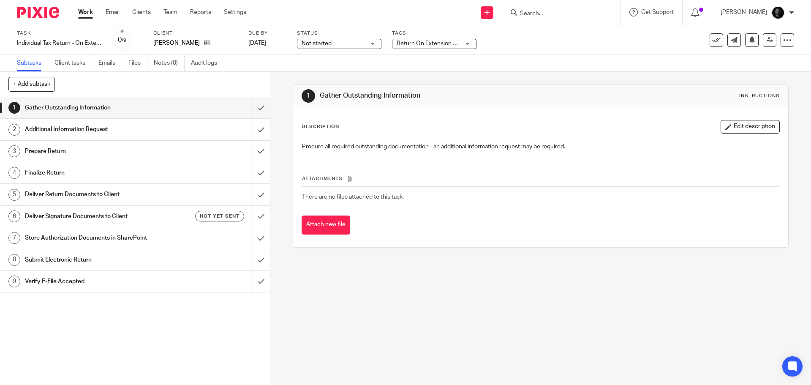
click at [358, 41] on span "Not started" at bounding box center [333, 43] width 63 height 9
click at [418, 41] on span "Return On Extension + 2" at bounding box center [429, 44] width 64 height 6
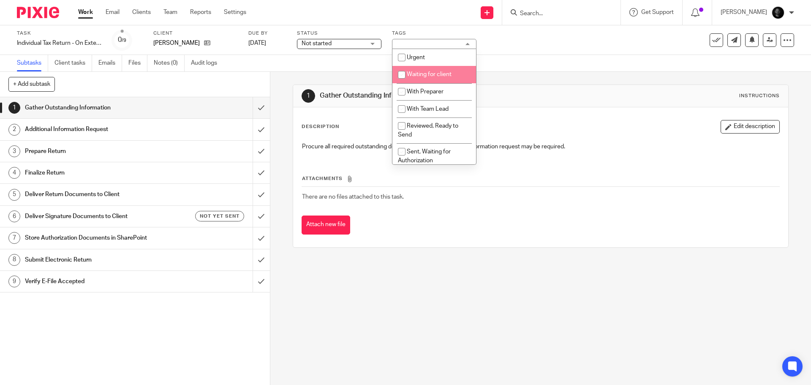
click at [417, 72] on span "Waiting for client" at bounding box center [429, 74] width 45 height 6
checkbox input "true"
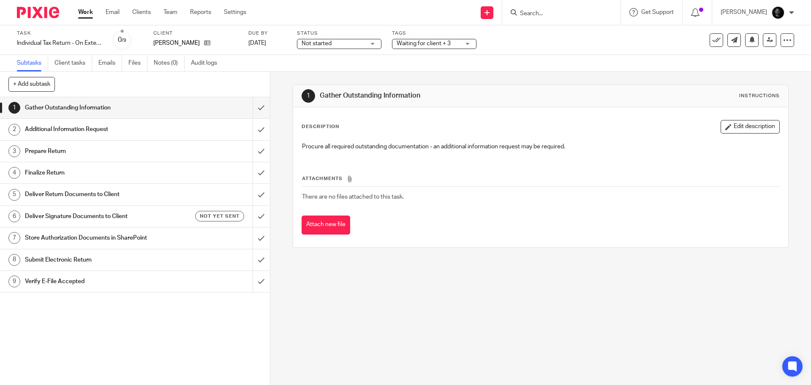
click at [542, 68] on div "Subtasks Client tasks Emails Files Notes (0) Audit logs" at bounding box center [405, 63] width 811 height 17
click at [768, 42] on link at bounding box center [770, 40] width 14 height 14
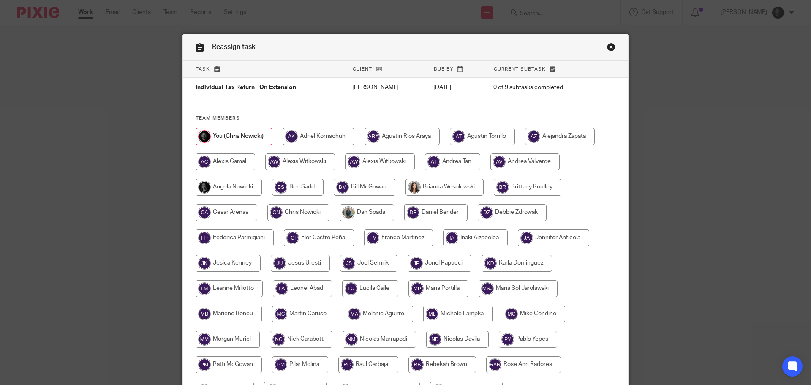
click at [291, 162] on input "radio" at bounding box center [300, 161] width 70 height 17
radio input "true"
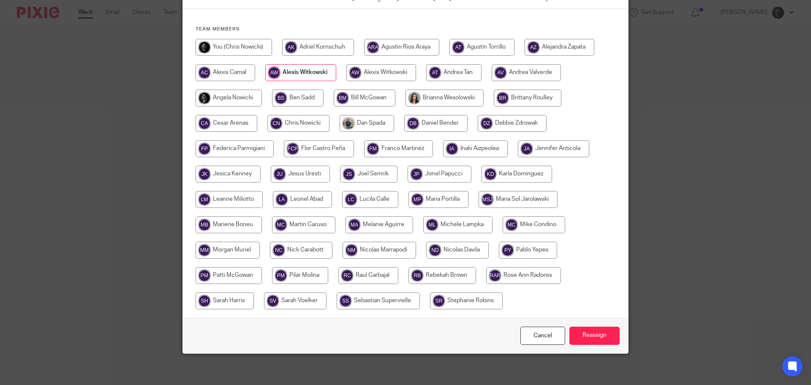
scroll to position [92, 0]
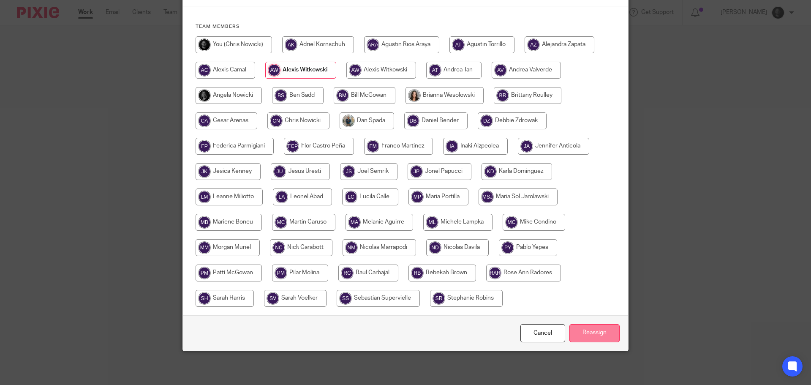
click at [596, 333] on input "Reassign" at bounding box center [594, 333] width 50 height 18
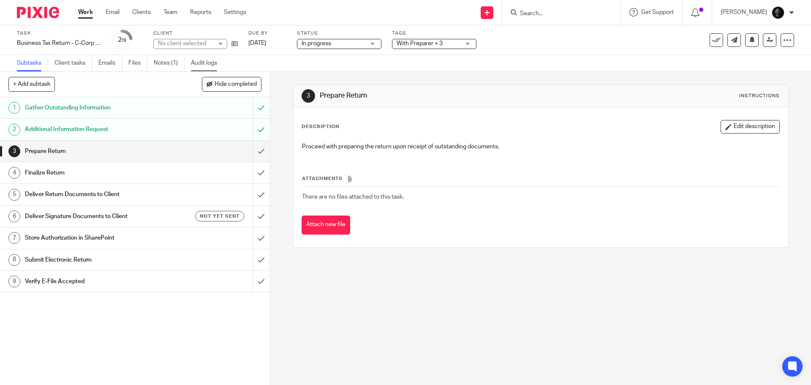
click at [195, 61] on link "Audit logs" at bounding box center [207, 63] width 33 height 16
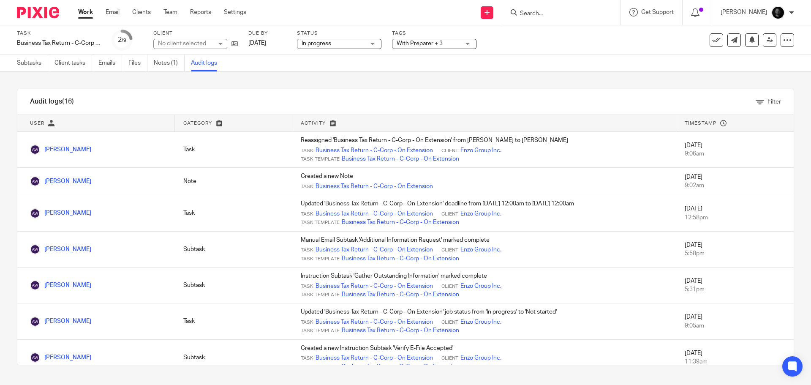
click at [414, 47] on span "With Preparer + 3" at bounding box center [428, 43] width 63 height 9
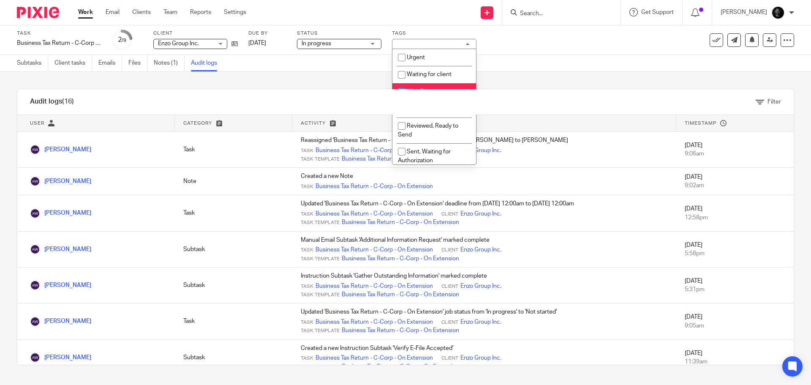
click at [424, 112] on div "Filter" at bounding box center [418, 101] width 751 height 25
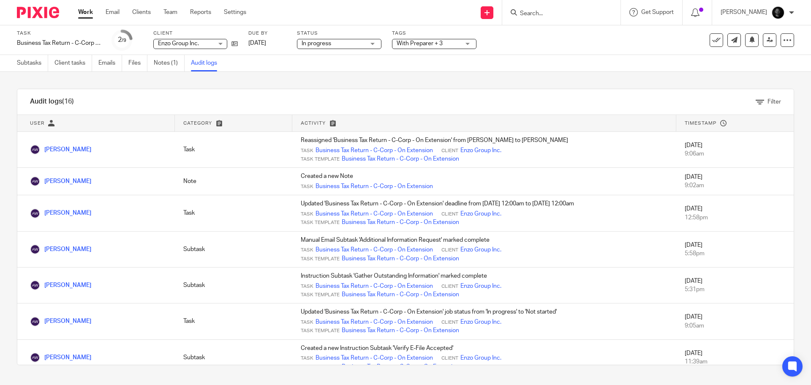
click at [433, 46] on span "With Preparer + 3" at bounding box center [420, 44] width 46 height 6
click at [414, 89] on div "Filter" at bounding box center [418, 101] width 751 height 25
click at [417, 45] on span "With Preparer + 3" at bounding box center [420, 44] width 46 height 6
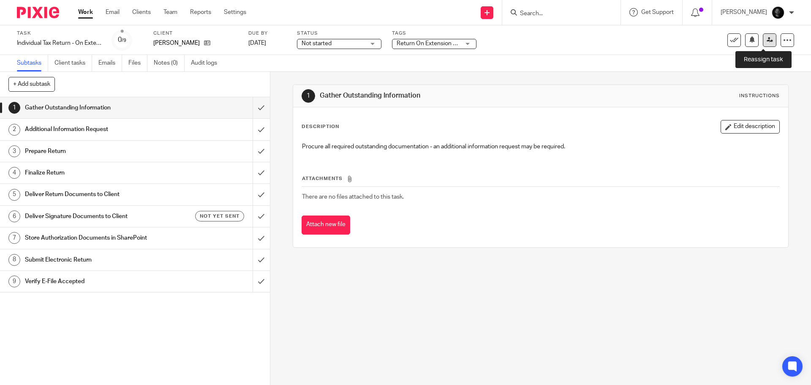
click at [768, 41] on link at bounding box center [770, 40] width 14 height 14
click at [767, 39] on icon at bounding box center [770, 40] width 6 height 6
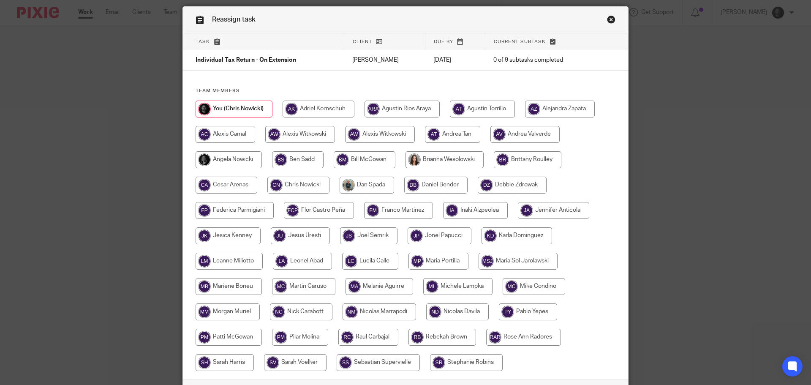
scroll to position [42, 0]
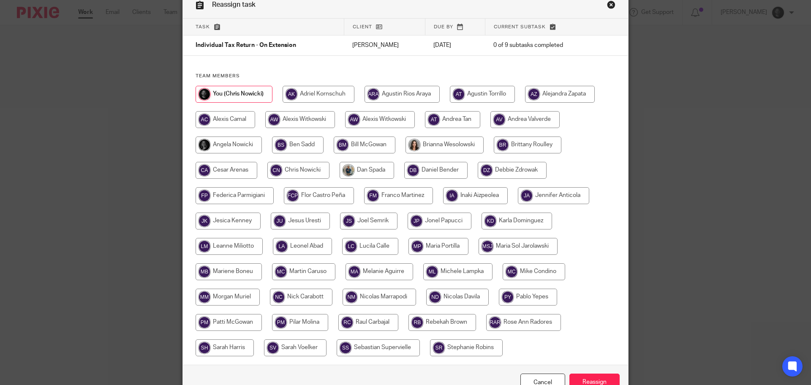
click at [288, 121] on input "radio" at bounding box center [300, 119] width 70 height 17
radio input "true"
click at [589, 375] on input "Reassign" at bounding box center [594, 382] width 50 height 18
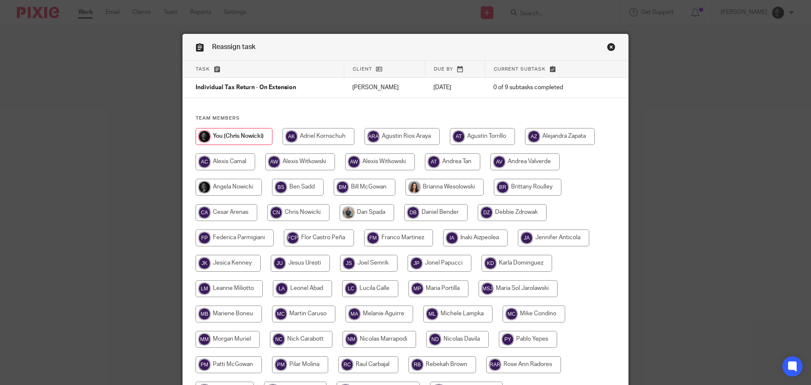
scroll to position [42, 0]
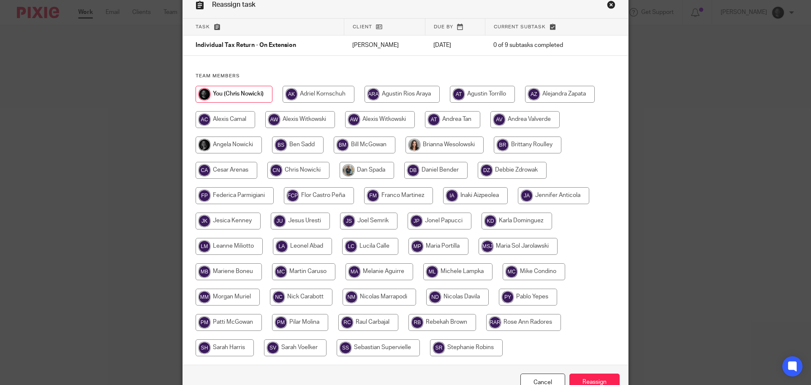
click at [302, 112] on input "radio" at bounding box center [300, 119] width 70 height 17
radio input "true"
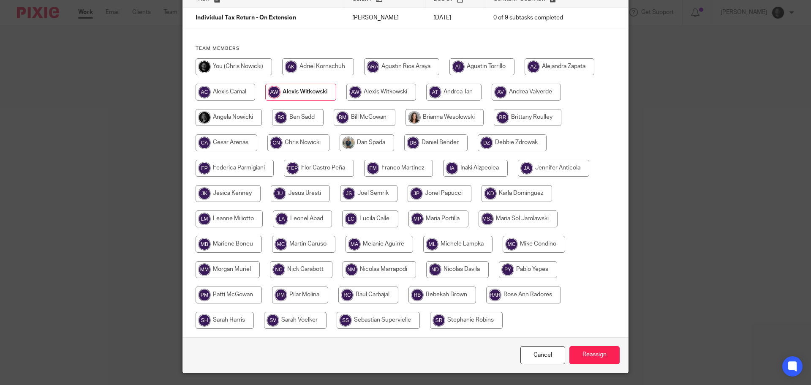
scroll to position [92, 0]
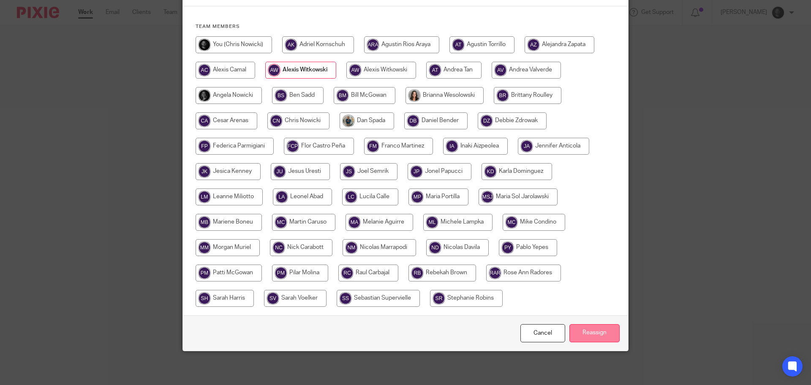
click at [602, 331] on input "Reassign" at bounding box center [594, 333] width 50 height 18
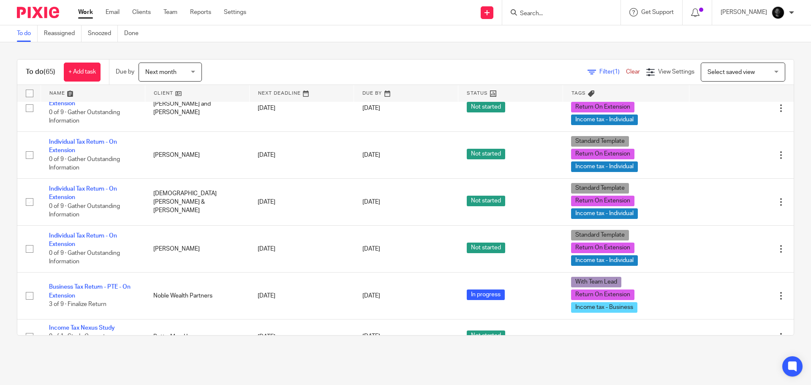
scroll to position [2821, 0]
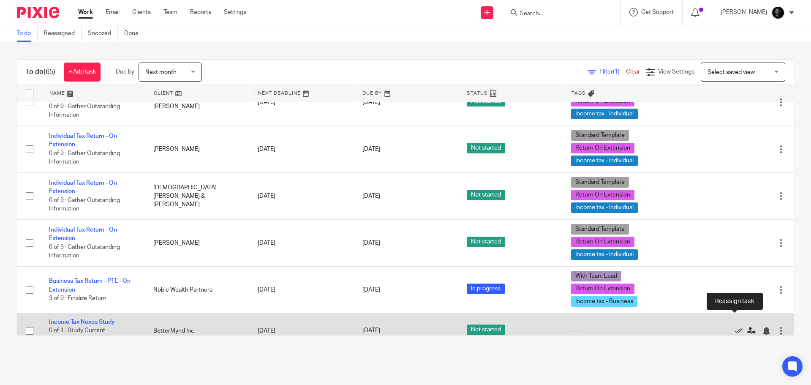
click at [747, 327] on icon at bounding box center [751, 331] width 8 height 8
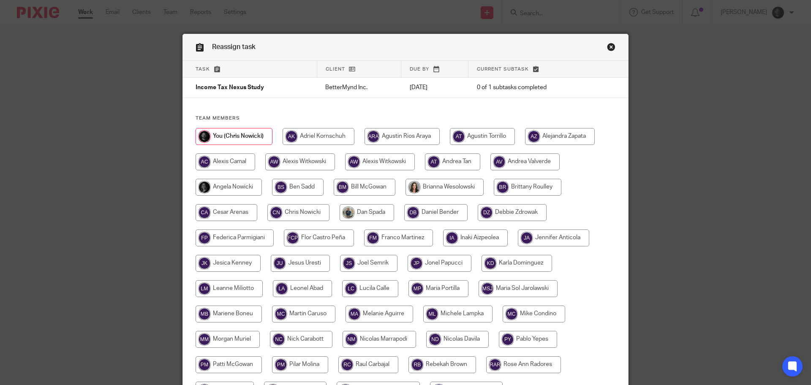
click at [311, 337] on input "radio" at bounding box center [301, 339] width 63 height 17
radio input "true"
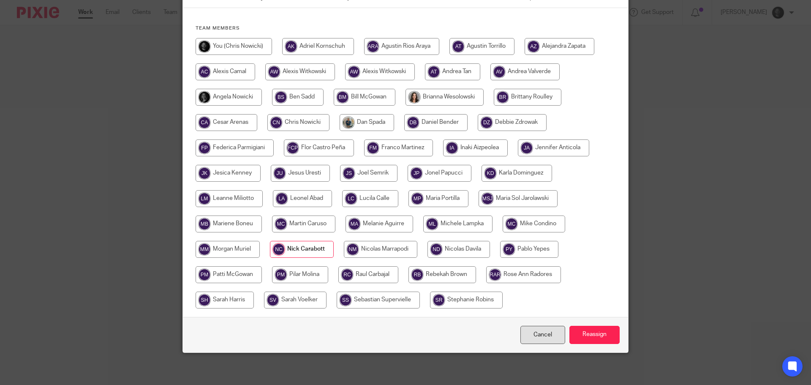
scroll to position [92, 0]
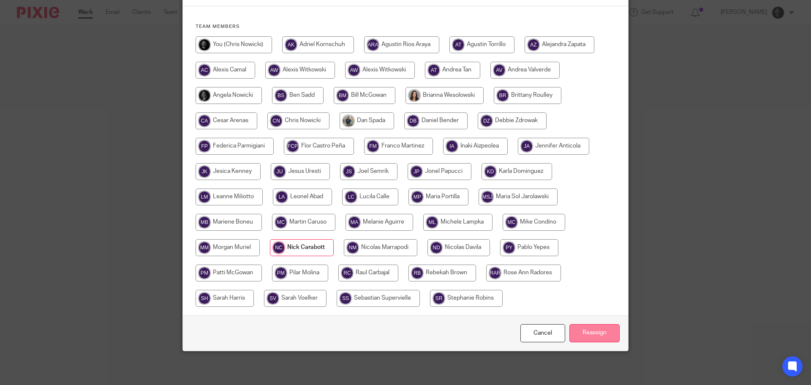
click at [572, 332] on input "Reassign" at bounding box center [594, 333] width 50 height 18
